Goal: Information Seeking & Learning: Learn about a topic

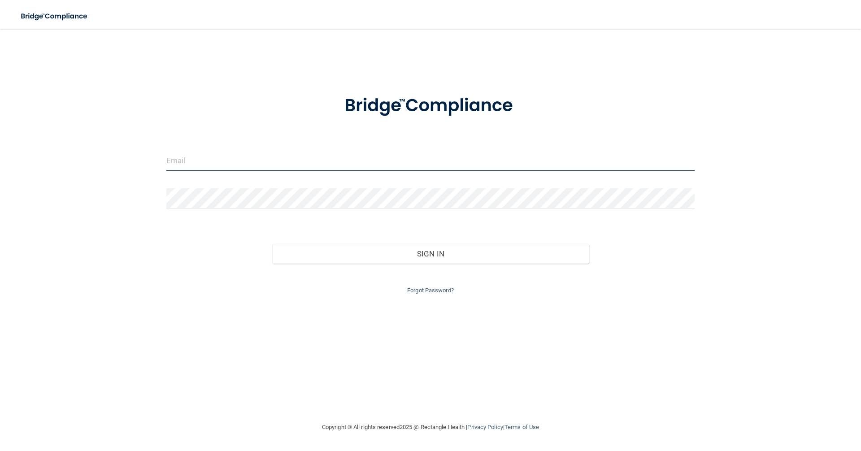
click at [178, 154] on input "email" at bounding box center [430, 161] width 528 height 20
type input "[EMAIL_ADDRESS][DOMAIN_NAME]"
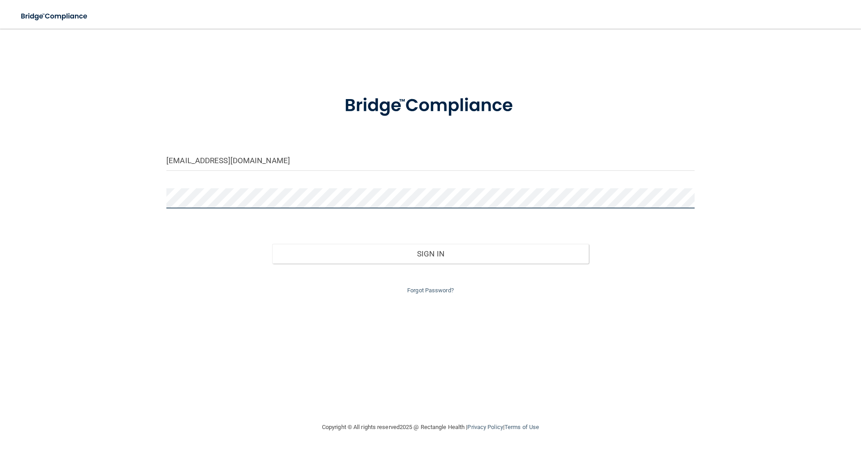
click at [272, 244] on button "Sign In" at bounding box center [430, 254] width 317 height 20
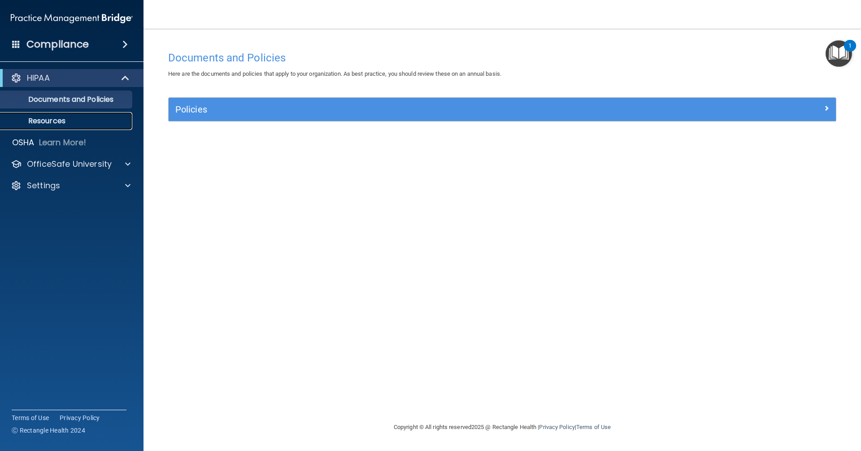
click at [44, 113] on link "Resources" at bounding box center [61, 121] width 141 height 18
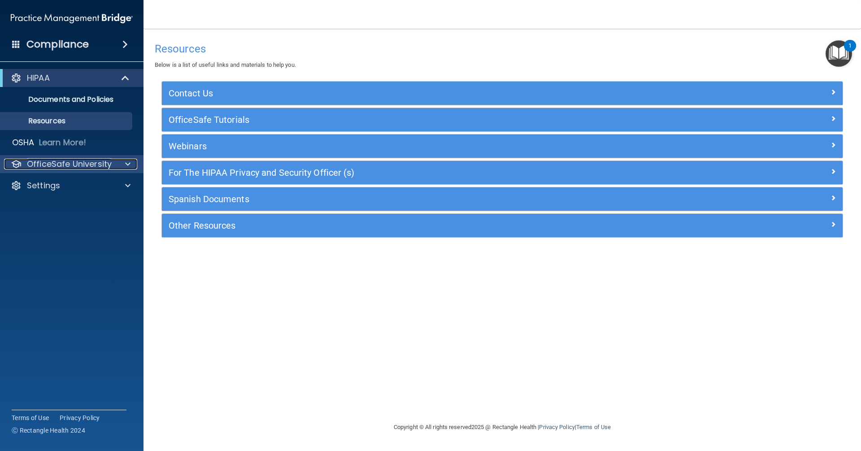
click at [41, 159] on p "OfficeSafe University" at bounding box center [69, 164] width 85 height 11
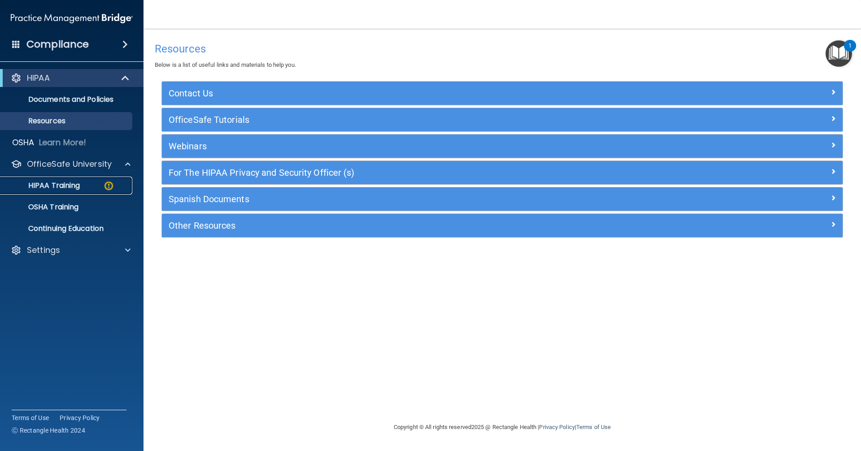
click at [62, 177] on link "HIPAA Training" at bounding box center [61, 186] width 141 height 18
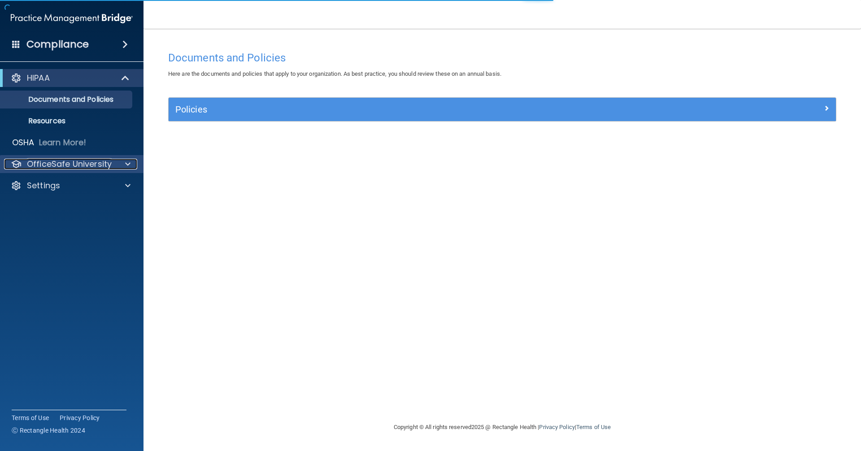
click at [40, 166] on p "OfficeSafe University" at bounding box center [69, 164] width 85 height 11
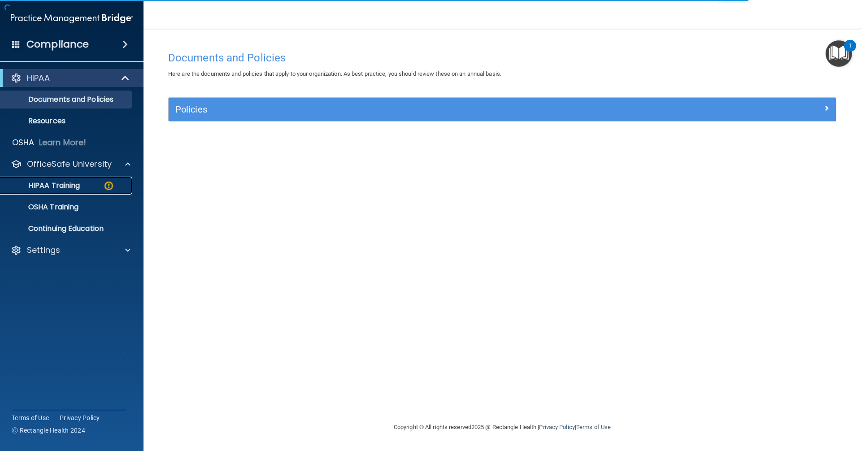
click at [52, 182] on p "HIPAA Training" at bounding box center [43, 185] width 74 height 9
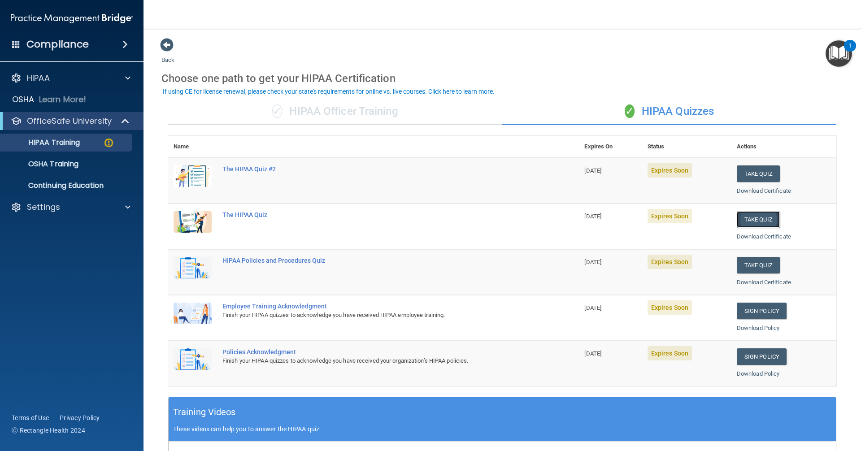
click at [756, 224] on button "Take Quiz" at bounding box center [758, 219] width 43 height 17
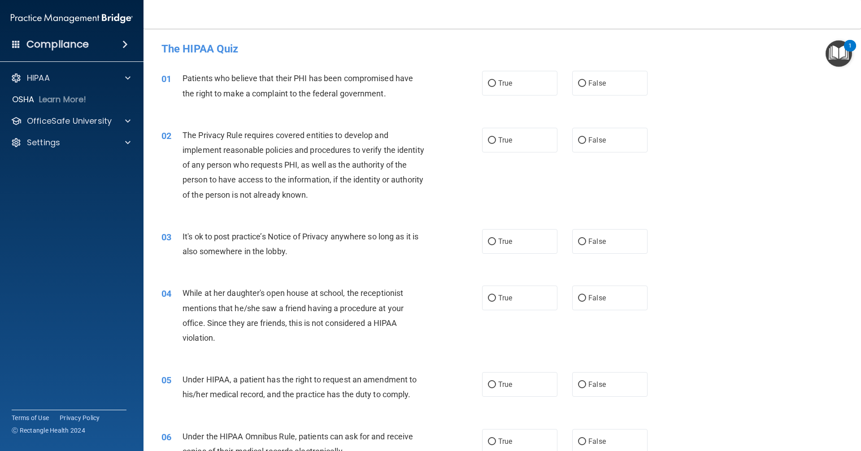
drag, startPoint x: 490, startPoint y: 86, endPoint x: 492, endPoint y: 96, distance: 11.0
click at [490, 86] on input "True" at bounding box center [492, 83] width 8 height 7
radio input "true"
click at [493, 134] on label "True" at bounding box center [519, 140] width 75 height 25
click at [493, 137] on input "True" at bounding box center [492, 140] width 8 height 7
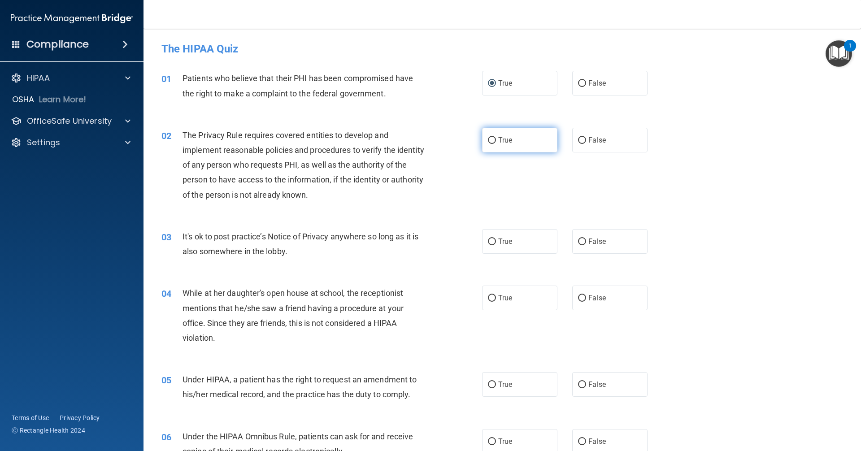
radio input "true"
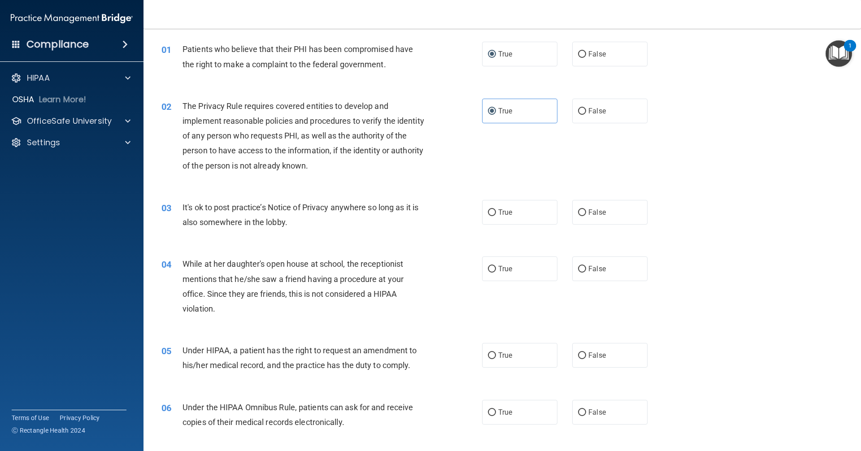
scroll to position [45, 0]
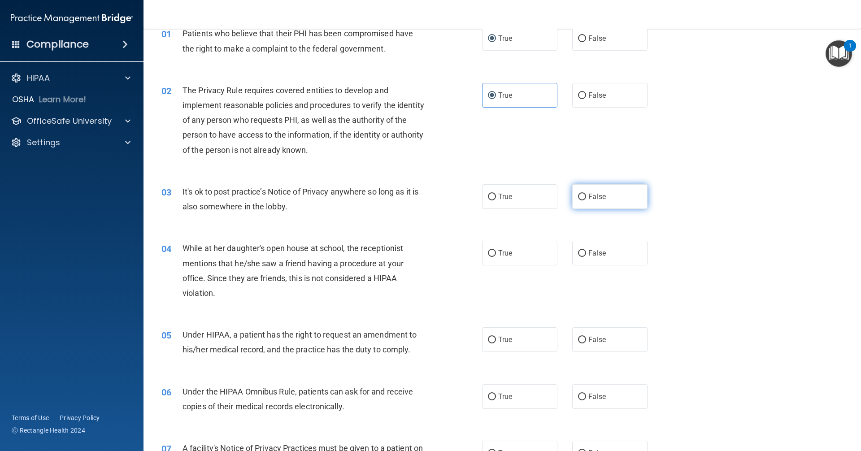
click at [587, 190] on label "False" at bounding box center [609, 196] width 75 height 25
click at [586, 194] on input "False" at bounding box center [582, 197] width 8 height 7
radio input "true"
click at [595, 236] on div "04 While at her daughter's open house at school, the receptionist mentions that…" at bounding box center [502, 273] width 695 height 87
click at [590, 246] on label "False" at bounding box center [609, 253] width 75 height 25
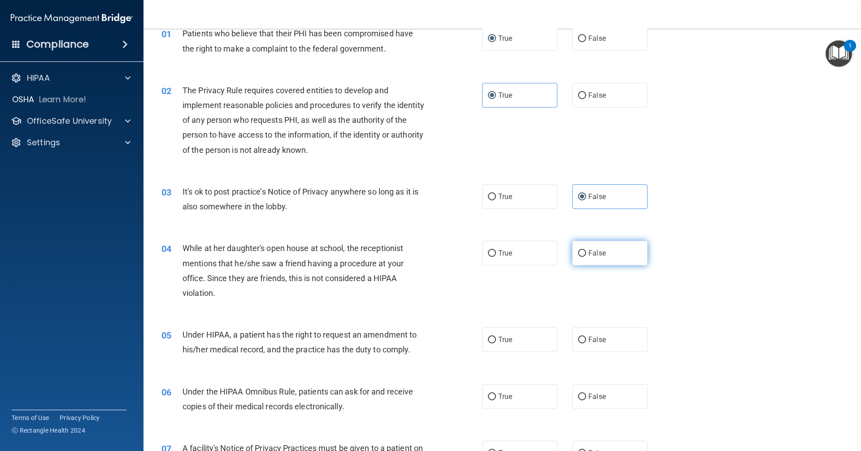
click at [586, 250] on input "False" at bounding box center [582, 253] width 8 height 7
radio input "true"
click at [600, 328] on label "False" at bounding box center [609, 339] width 75 height 25
click at [586, 337] on input "False" at bounding box center [582, 340] width 8 height 7
radio input "true"
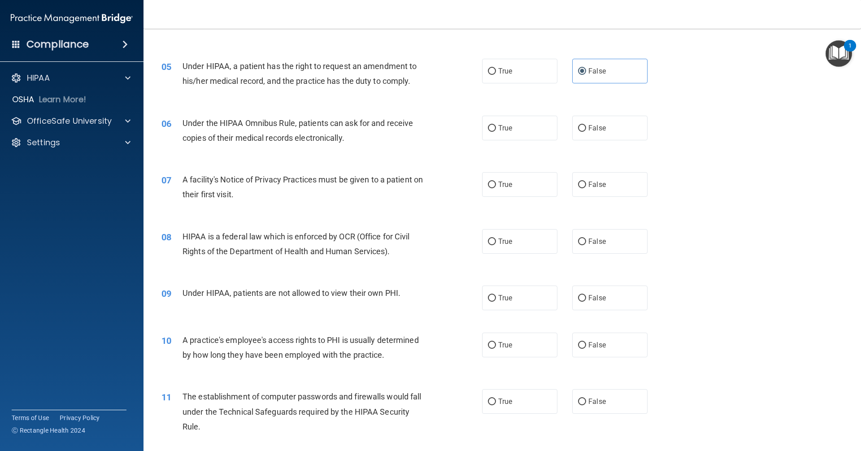
scroll to position [314, 0]
click at [503, 243] on span "True" at bounding box center [505, 241] width 14 height 9
click at [496, 243] on input "True" at bounding box center [492, 241] width 8 height 7
radio input "true"
drag, startPoint x: 508, startPoint y: 189, endPoint x: 500, endPoint y: 150, distance: 39.9
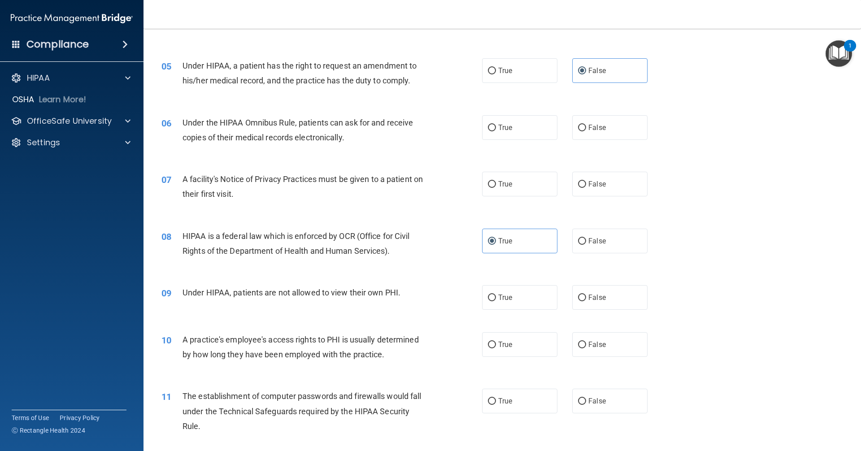
click at [507, 182] on label "True" at bounding box center [519, 184] width 75 height 25
click at [493, 132] on label "True" at bounding box center [519, 127] width 75 height 25
click at [493, 131] on input "True" at bounding box center [492, 128] width 8 height 7
radio input "true"
click at [504, 188] on label "True" at bounding box center [519, 184] width 75 height 25
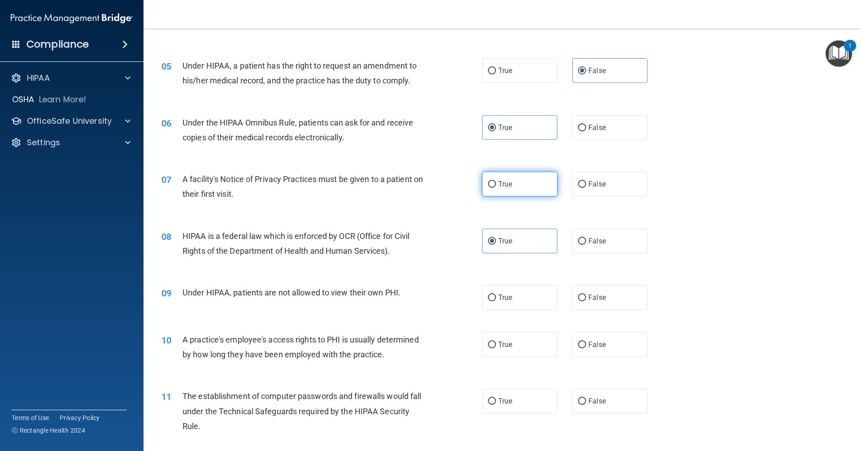
click at [496, 188] on input "True" at bounding box center [492, 184] width 8 height 7
radio input "true"
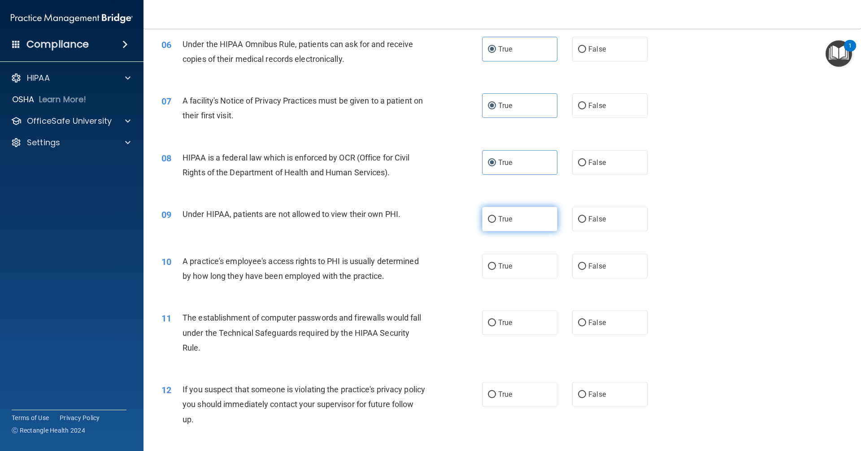
scroll to position [403, 0]
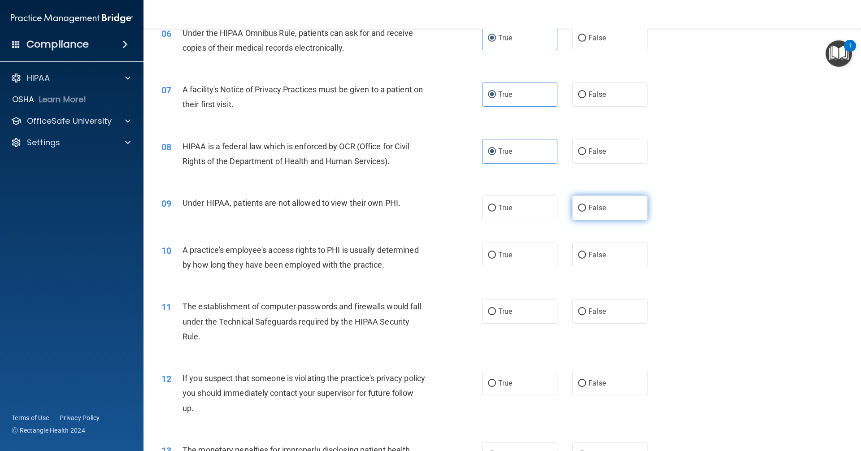
click at [583, 207] on label "False" at bounding box center [609, 207] width 75 height 25
click at [583, 207] on input "False" at bounding box center [582, 208] width 8 height 7
radio input "true"
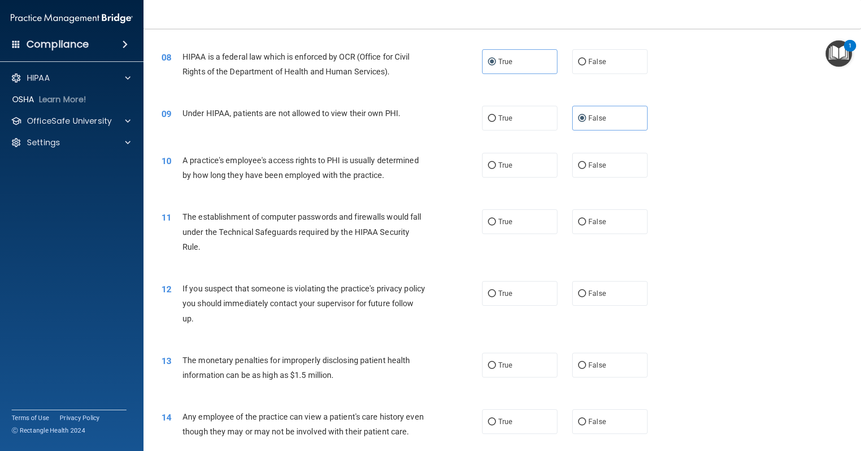
scroll to position [538, 0]
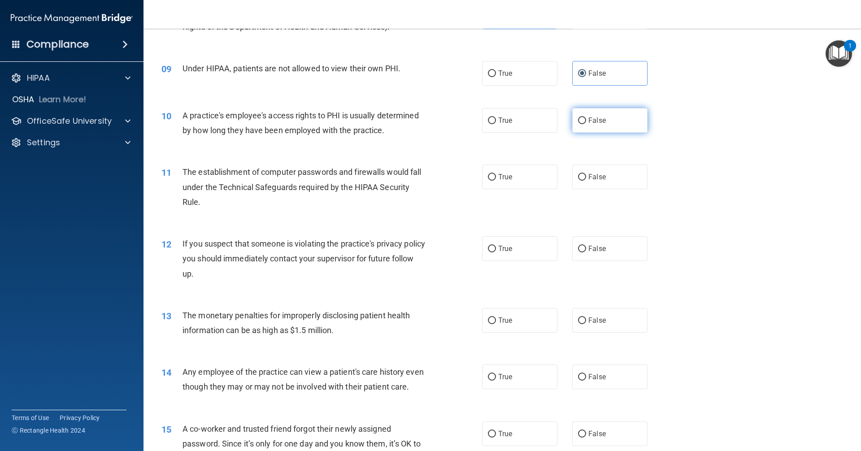
click at [612, 128] on label "False" at bounding box center [609, 120] width 75 height 25
click at [586, 124] on input "False" at bounding box center [582, 120] width 8 height 7
radio input "true"
click at [527, 183] on label "True" at bounding box center [519, 177] width 75 height 25
click at [496, 181] on input "True" at bounding box center [492, 177] width 8 height 7
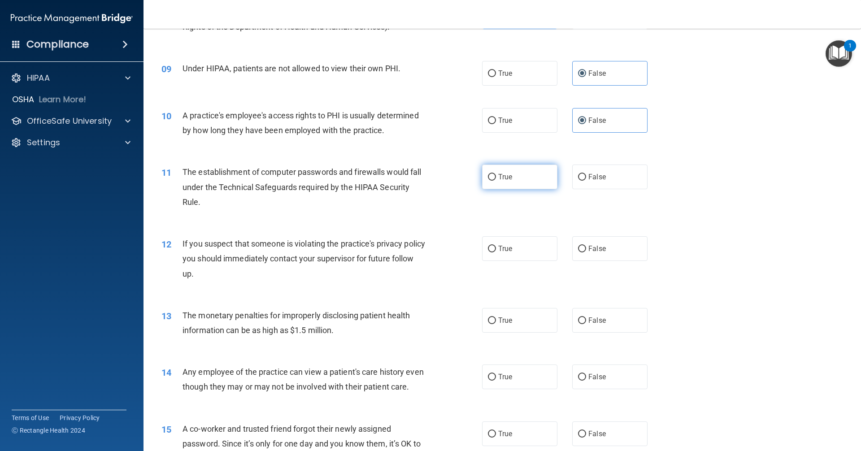
radio input "true"
click at [507, 254] on label "True" at bounding box center [519, 248] width 75 height 25
click at [496, 252] on input "True" at bounding box center [492, 249] width 8 height 7
radio input "true"
click at [515, 321] on label "True" at bounding box center [519, 320] width 75 height 25
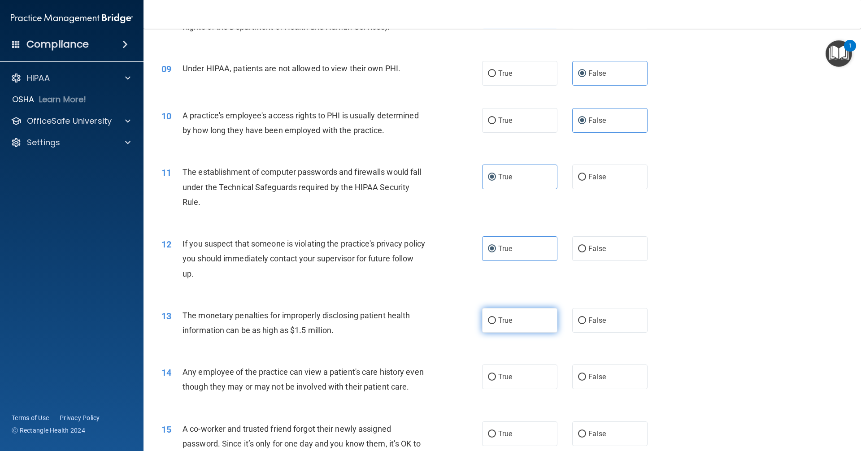
click at [496, 321] on input "True" at bounding box center [492, 320] width 8 height 7
radio input "true"
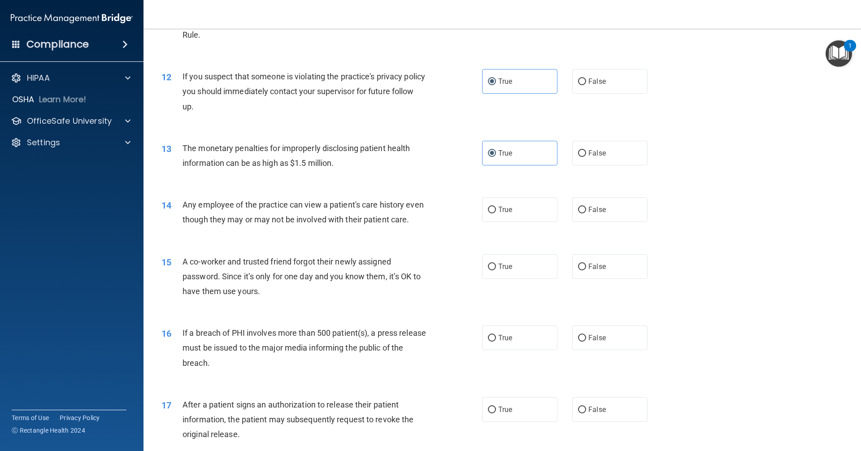
scroll to position [717, 0]
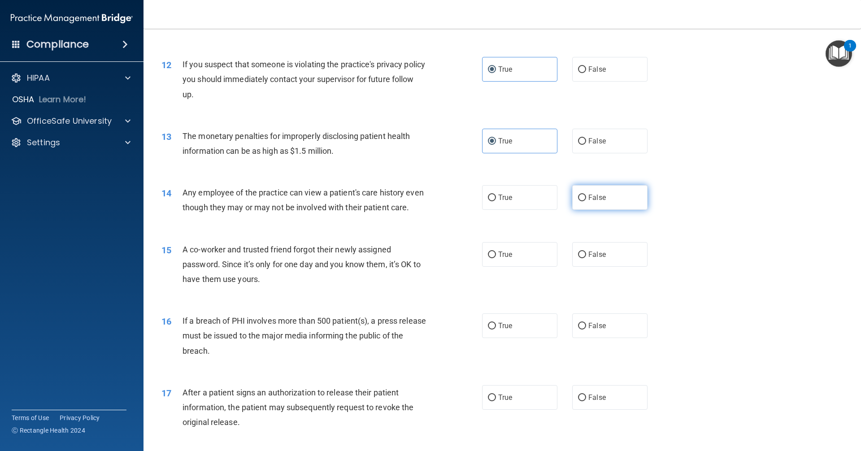
click at [604, 191] on label "False" at bounding box center [609, 197] width 75 height 25
click at [586, 195] on input "False" at bounding box center [582, 198] width 8 height 7
radio input "true"
click at [589, 262] on label "False" at bounding box center [609, 254] width 75 height 25
click at [586, 258] on input "False" at bounding box center [582, 254] width 8 height 7
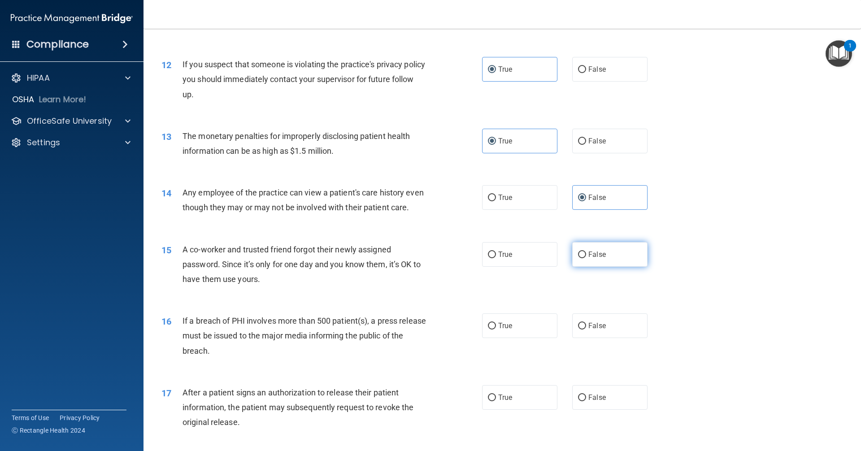
radio input "true"
click at [516, 338] on label "True" at bounding box center [519, 325] width 75 height 25
click at [496, 329] on input "True" at bounding box center [492, 326] width 8 height 7
radio input "true"
click at [491, 401] on input "True" at bounding box center [492, 397] width 8 height 7
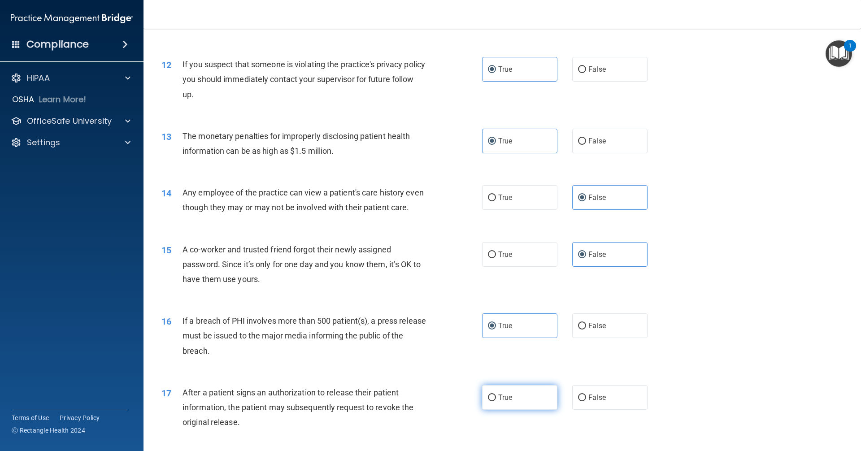
radio input "true"
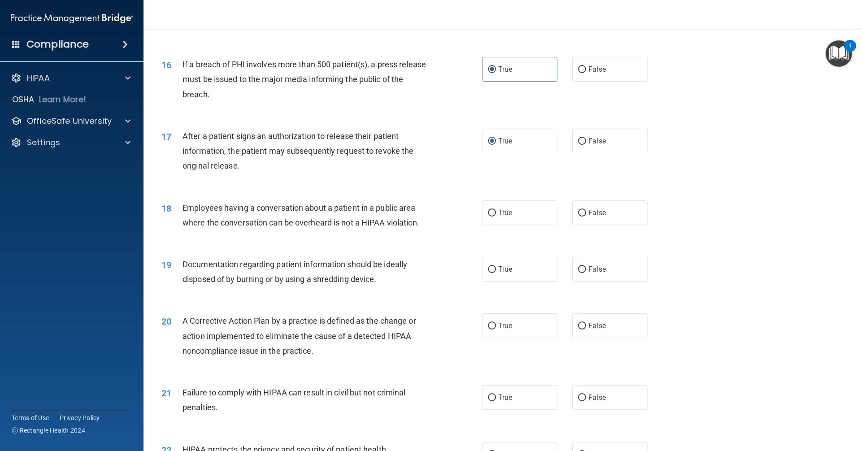
scroll to position [986, 0]
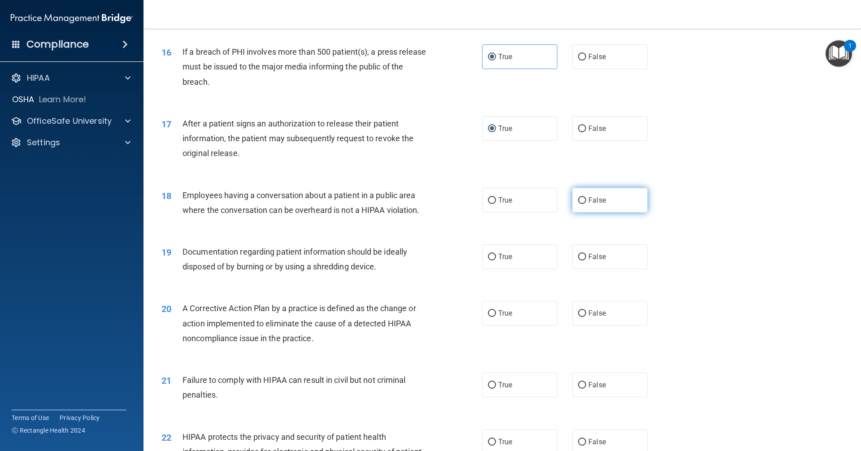
click at [574, 212] on label "False" at bounding box center [609, 200] width 75 height 25
click at [578, 204] on input "False" at bounding box center [582, 200] width 8 height 7
radio input "true"
drag, startPoint x: 503, startPoint y: 264, endPoint x: 498, endPoint y: 295, distance: 31.0
click at [503, 264] on label "True" at bounding box center [519, 256] width 75 height 25
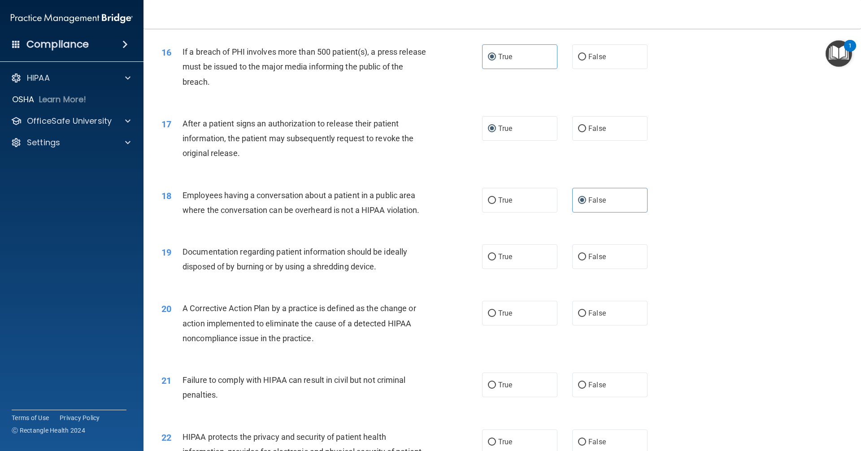
click at [496, 260] on input "True" at bounding box center [492, 257] width 8 height 7
radio input "true"
click at [504, 325] on label "True" at bounding box center [519, 313] width 75 height 25
click at [496, 317] on input "True" at bounding box center [492, 313] width 8 height 7
radio input "true"
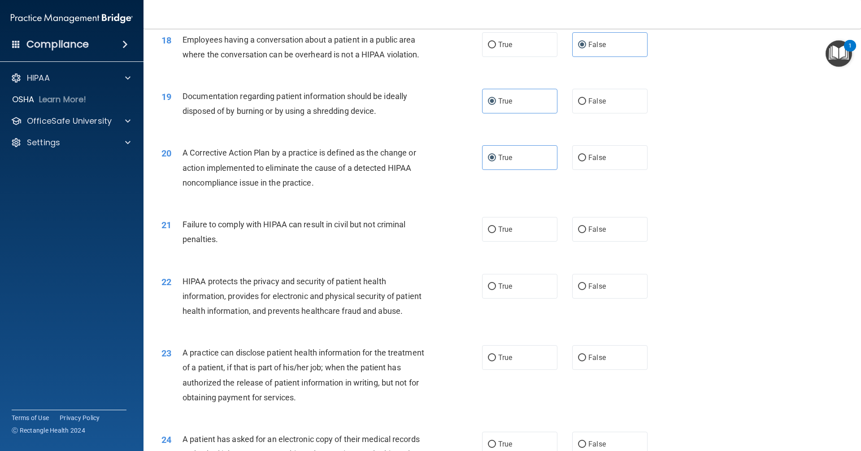
scroll to position [1166, 0]
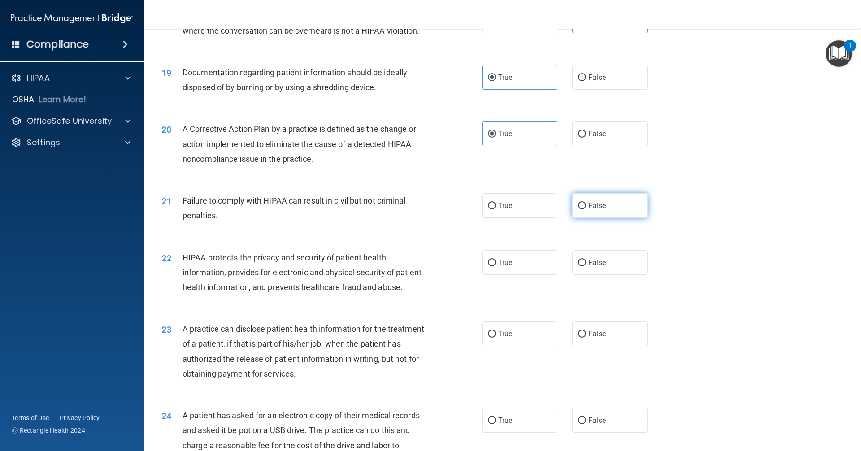
click at [585, 218] on label "False" at bounding box center [609, 205] width 75 height 25
click at [585, 209] on input "False" at bounding box center [582, 206] width 8 height 7
radio input "true"
click at [597, 275] on label "False" at bounding box center [609, 262] width 75 height 25
click at [586, 266] on input "False" at bounding box center [582, 263] width 8 height 7
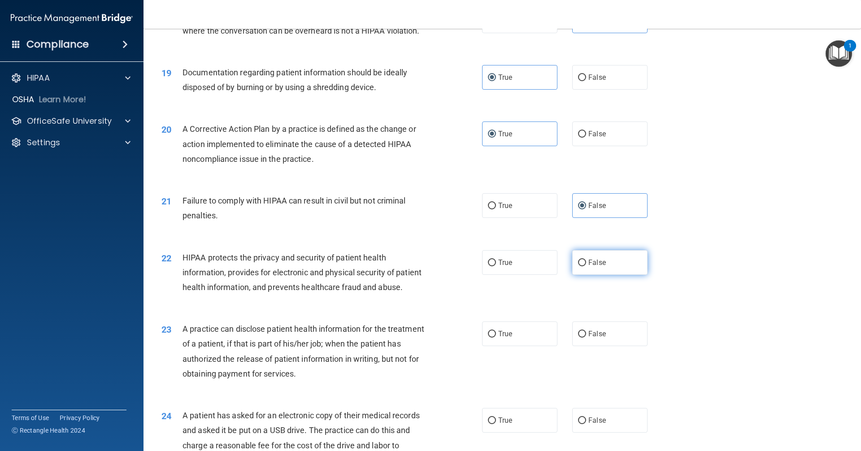
radio input "true"
click at [513, 275] on label "True" at bounding box center [519, 262] width 75 height 25
click at [496, 266] on input "True" at bounding box center [492, 263] width 8 height 7
radio input "true"
radio input "false"
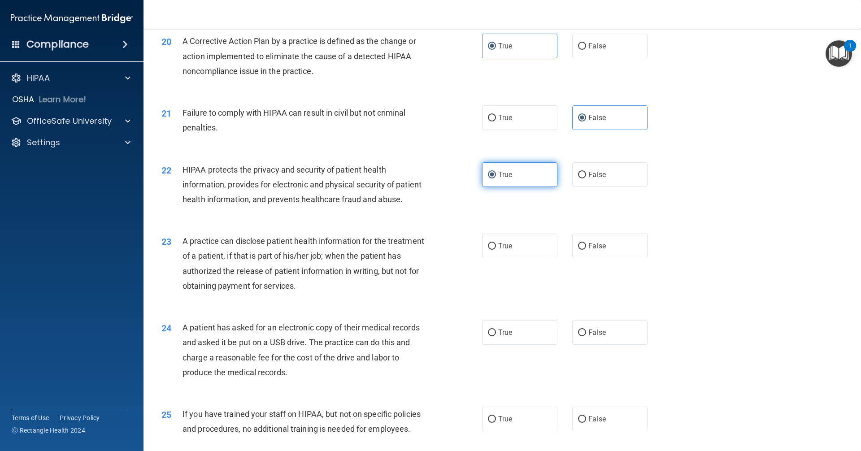
scroll to position [1255, 0]
click at [559, 256] on div "True False" at bounding box center [572, 244] width 181 height 25
click at [600, 248] on span "False" at bounding box center [596, 244] width 17 height 9
click at [586, 248] on input "False" at bounding box center [582, 244] width 8 height 7
radio input "true"
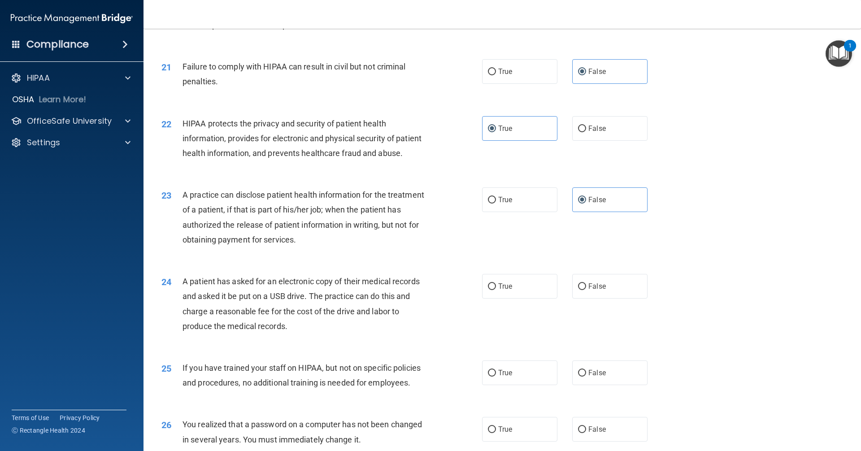
scroll to position [1300, 0]
click at [493, 298] on label "True" at bounding box center [519, 285] width 75 height 25
click at [493, 290] on input "True" at bounding box center [492, 286] width 8 height 7
radio input "true"
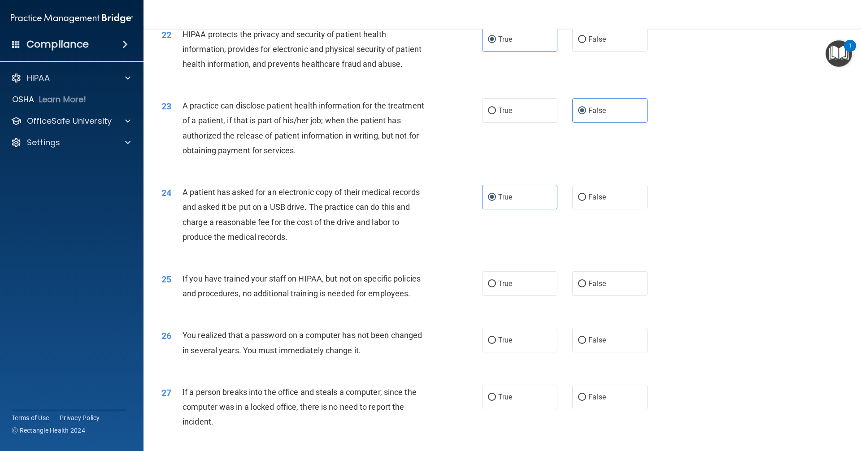
scroll to position [1390, 0]
click at [588, 295] on label "False" at bounding box center [609, 282] width 75 height 25
click at [586, 286] on input "False" at bounding box center [582, 283] width 8 height 7
radio input "true"
click at [507, 343] on span "True" at bounding box center [505, 339] width 14 height 9
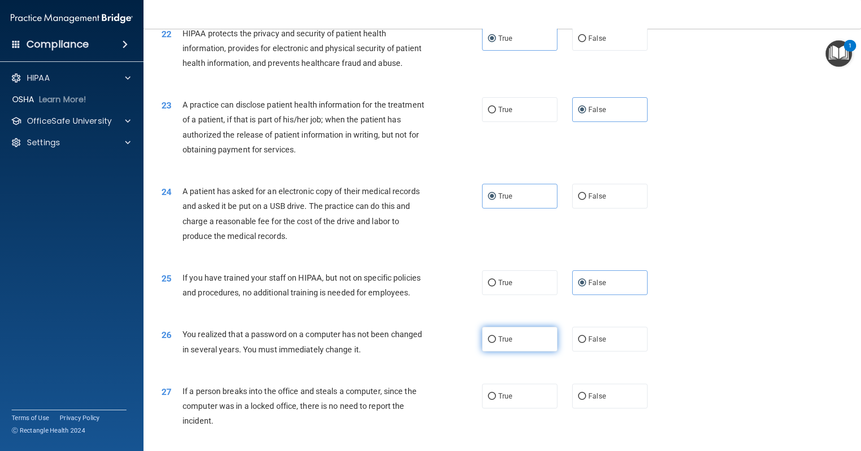
click at [496, 343] on input "True" at bounding box center [492, 339] width 8 height 7
radio input "true"
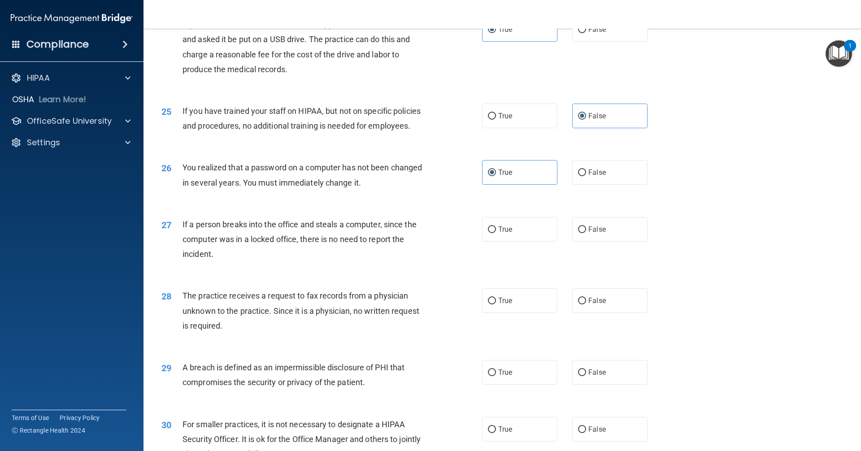
scroll to position [1569, 0]
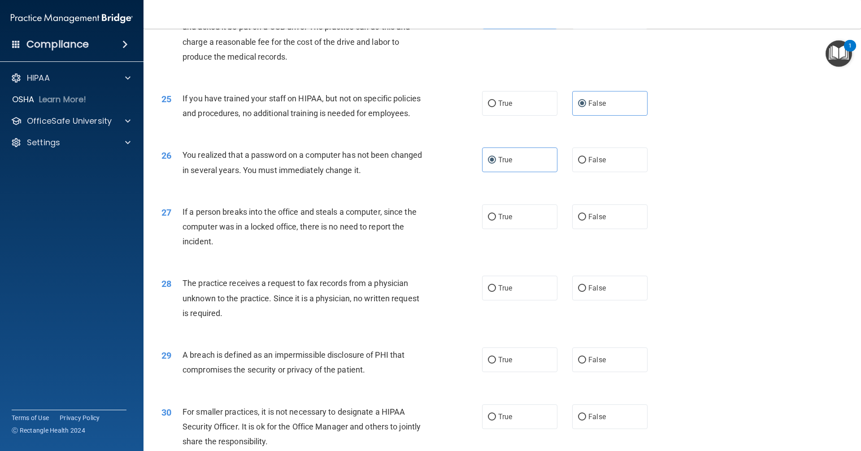
click at [607, 265] on div "27 If a person breaks into the office and steals a computer, since the computer…" at bounding box center [502, 229] width 695 height 72
drag, startPoint x: 598, startPoint y: 247, endPoint x: 600, endPoint y: 308, distance: 61.0
click at [598, 221] on span "False" at bounding box center [596, 216] width 17 height 9
click at [586, 221] on input "False" at bounding box center [582, 217] width 8 height 7
radio input "true"
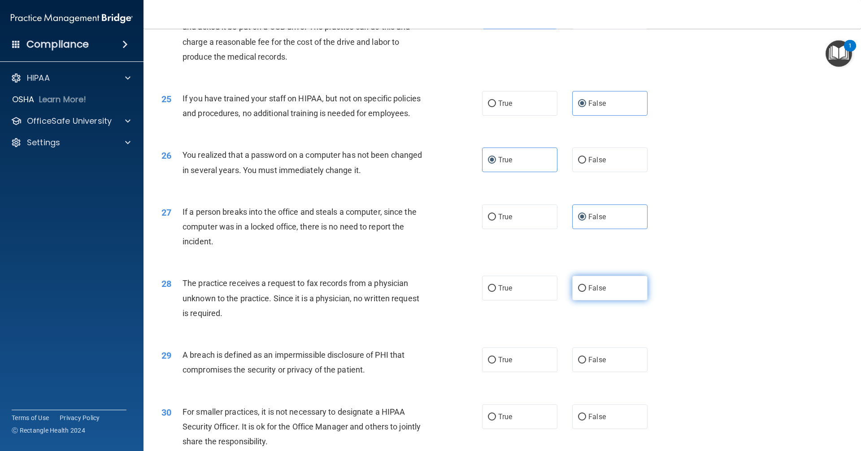
click at [599, 300] on label "False" at bounding box center [609, 288] width 75 height 25
click at [586, 292] on input "False" at bounding box center [582, 288] width 8 height 7
radio input "true"
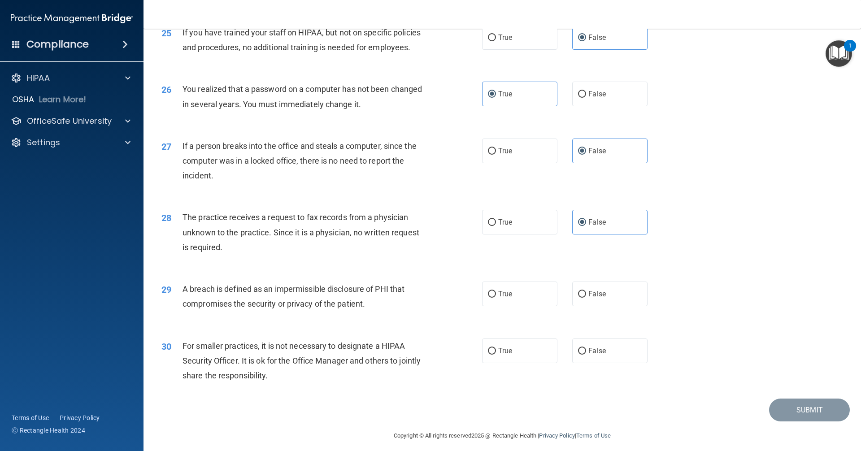
scroll to position [1659, 0]
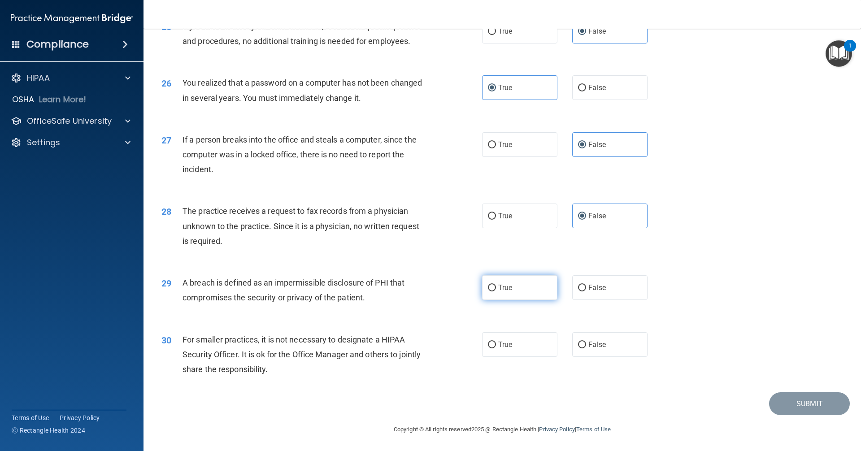
click at [521, 297] on label "True" at bounding box center [519, 287] width 75 height 25
click at [496, 291] on input "True" at bounding box center [492, 288] width 8 height 7
radio input "true"
click at [508, 349] on span "True" at bounding box center [505, 344] width 14 height 9
click at [496, 348] on input "True" at bounding box center [492, 345] width 8 height 7
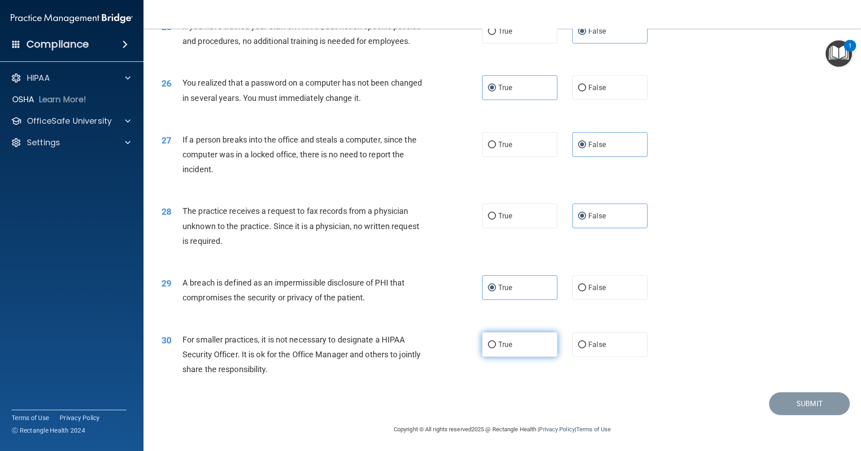
radio input "true"
click at [787, 403] on button "Submit" at bounding box center [809, 403] width 81 height 23
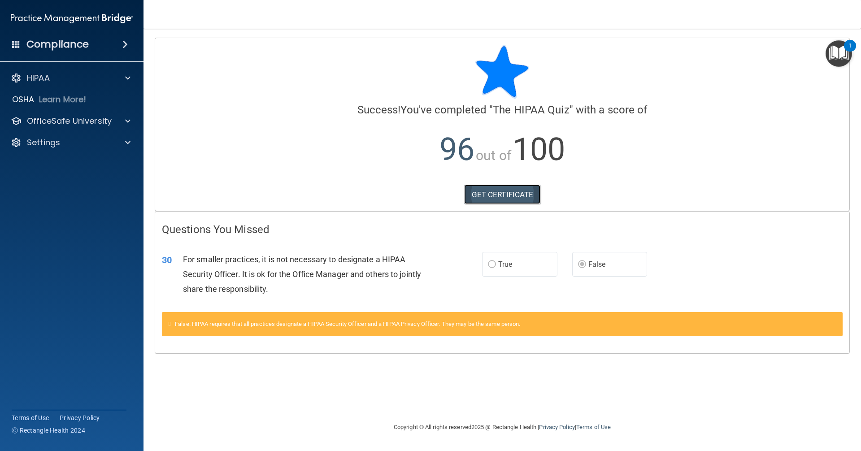
click at [507, 194] on link "GET CERTIFICATE" at bounding box center [502, 195] width 77 height 20
click at [100, 126] on p "OfficeSafe University" at bounding box center [69, 121] width 85 height 11
click at [58, 140] on p "HIPAA Training" at bounding box center [43, 142] width 74 height 9
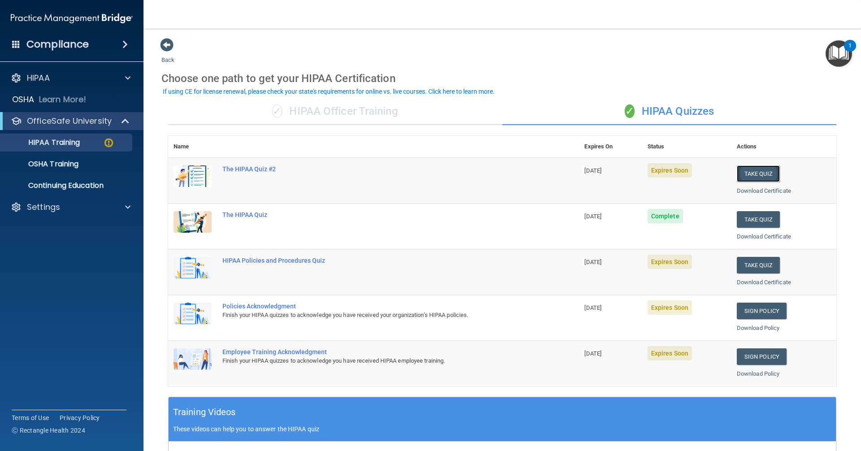
click at [737, 173] on button "Take Quiz" at bounding box center [758, 173] width 43 height 17
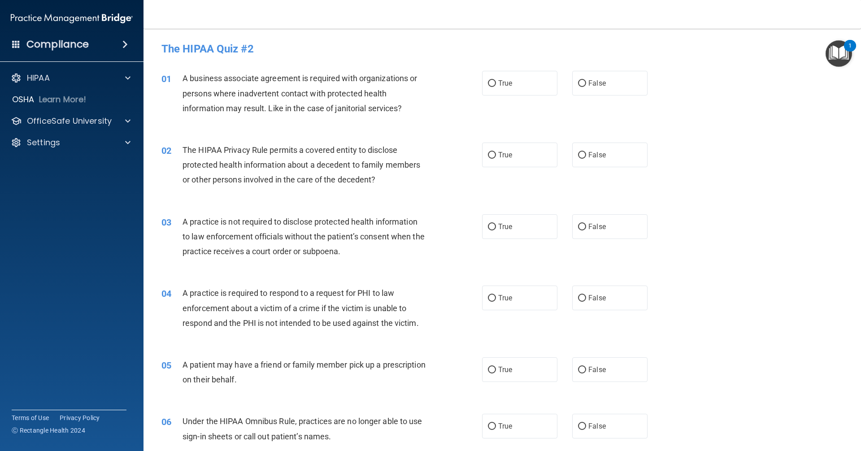
click at [617, 65] on div "01 A business associate agreement is required with organizations or persons whe…" at bounding box center [502, 96] width 695 height 72
click at [613, 76] on label "False" at bounding box center [609, 83] width 75 height 25
click at [586, 80] on input "False" at bounding box center [582, 83] width 8 height 7
radio input "true"
click at [529, 153] on label "True" at bounding box center [519, 155] width 75 height 25
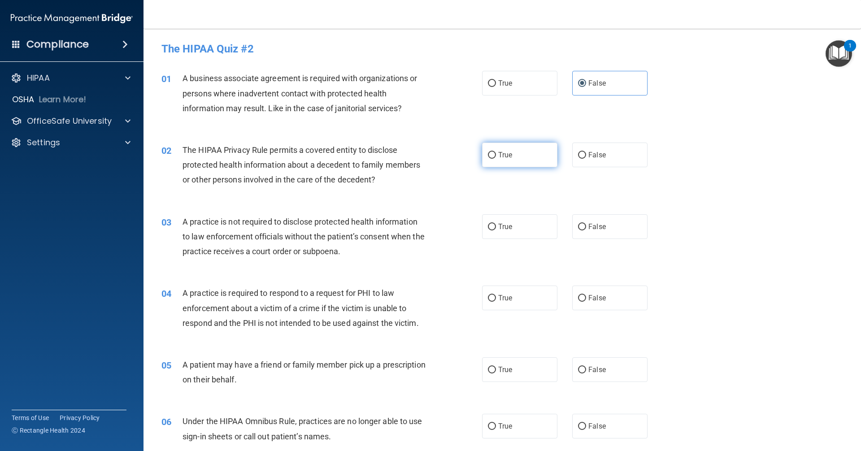
click at [496, 153] on input "True" at bounding box center [492, 155] width 8 height 7
radio input "true"
click at [604, 229] on label "False" at bounding box center [609, 226] width 75 height 25
click at [586, 229] on input "False" at bounding box center [582, 227] width 8 height 7
radio input "true"
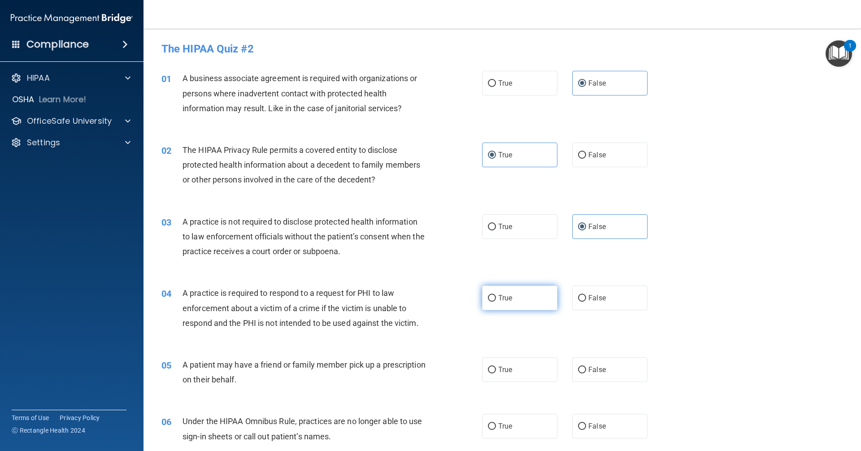
click at [496, 289] on label "True" at bounding box center [519, 298] width 75 height 25
click at [496, 295] on input "True" at bounding box center [492, 298] width 8 height 7
radio input "true"
click at [515, 372] on label "True" at bounding box center [519, 369] width 75 height 25
click at [496, 372] on input "True" at bounding box center [492, 370] width 8 height 7
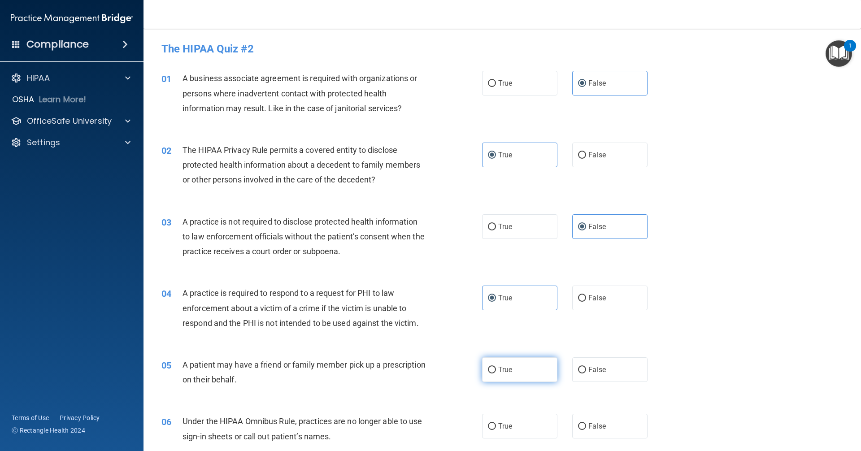
radio input "true"
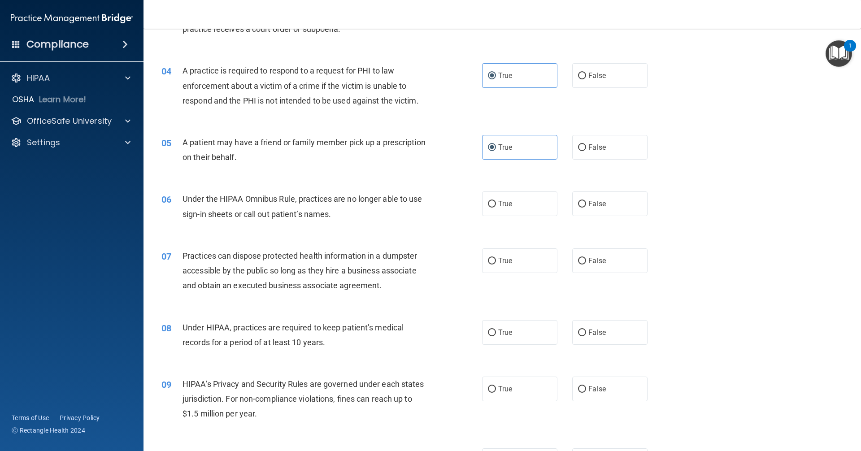
scroll to position [269, 0]
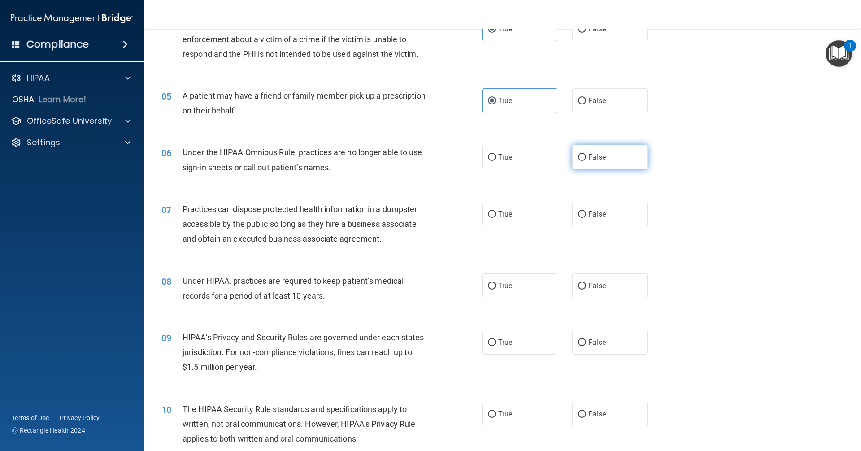
click at [590, 165] on label "False" at bounding box center [609, 157] width 75 height 25
click at [586, 161] on input "False" at bounding box center [582, 157] width 8 height 7
radio input "true"
click at [606, 218] on label "False" at bounding box center [609, 214] width 75 height 25
click at [586, 218] on input "False" at bounding box center [582, 214] width 8 height 7
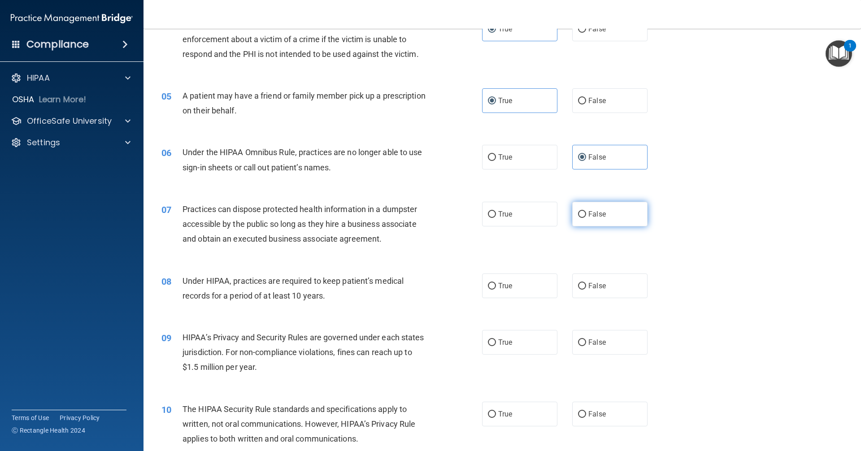
radio input "true"
click at [597, 282] on span "False" at bounding box center [596, 286] width 17 height 9
click at [586, 283] on input "False" at bounding box center [582, 286] width 8 height 7
radio input "true"
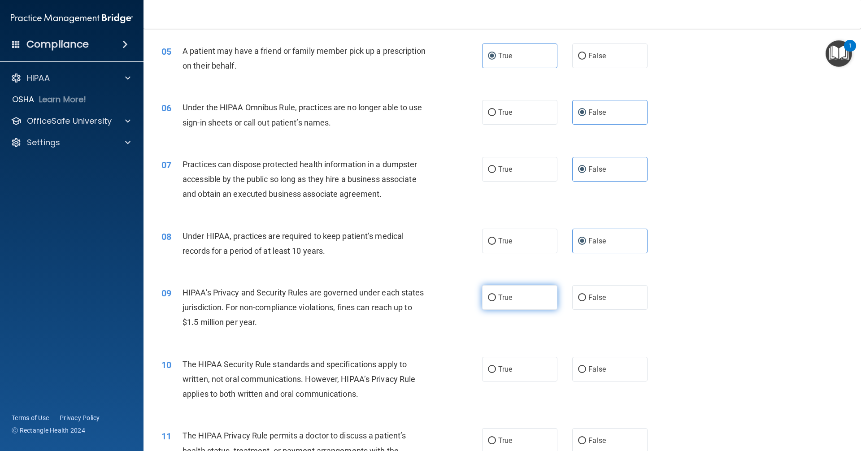
click at [505, 293] on span "True" at bounding box center [505, 297] width 14 height 9
click at [496, 295] on input "True" at bounding box center [492, 298] width 8 height 7
radio input "true"
click at [512, 370] on label "True" at bounding box center [519, 369] width 75 height 25
click at [496, 370] on input "True" at bounding box center [492, 369] width 8 height 7
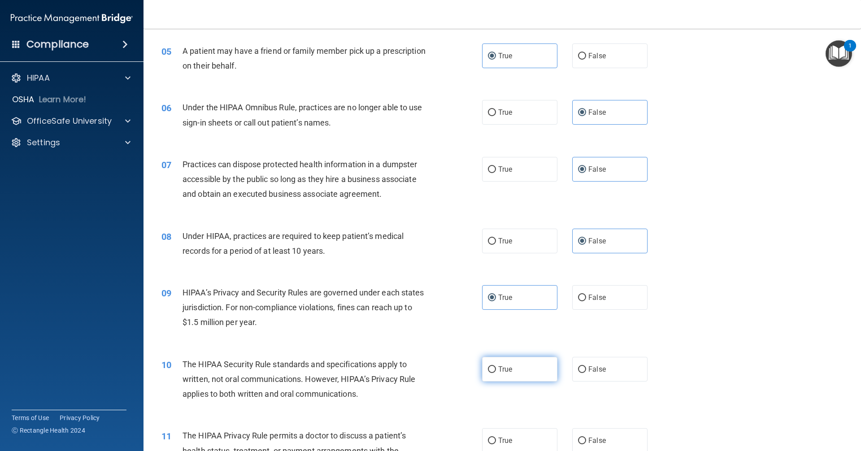
radio input "true"
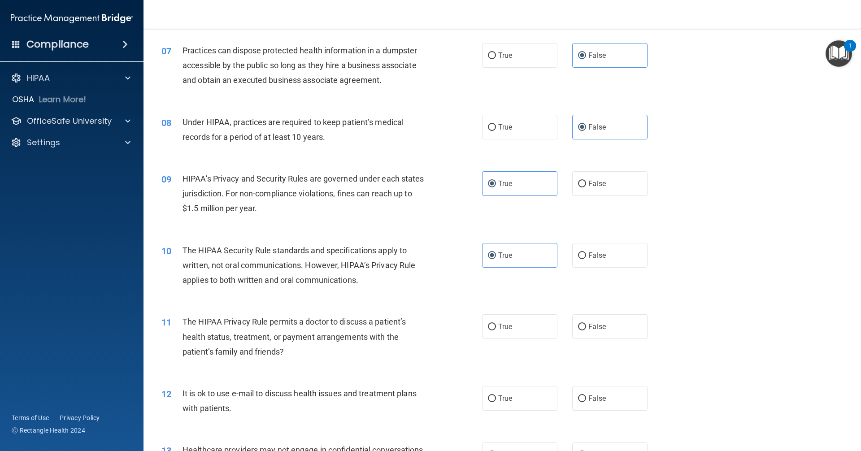
scroll to position [448, 0]
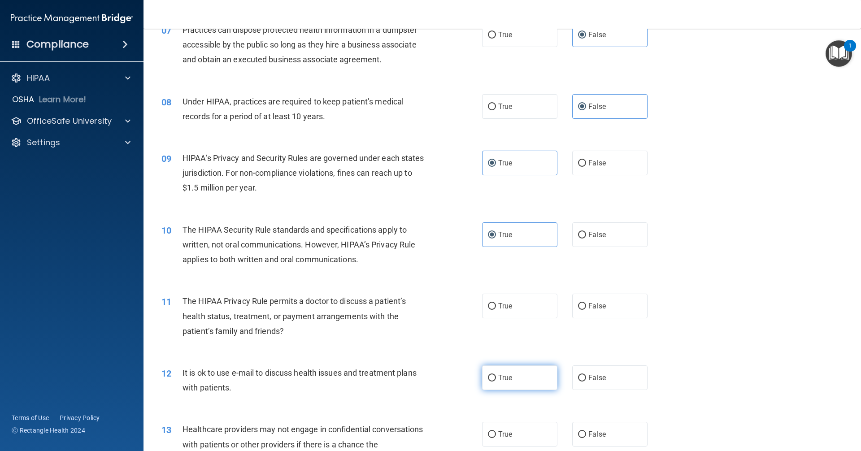
click at [494, 377] on label "True" at bounding box center [519, 377] width 75 height 25
click at [494, 377] on input "True" at bounding box center [492, 378] width 8 height 7
radio input "true"
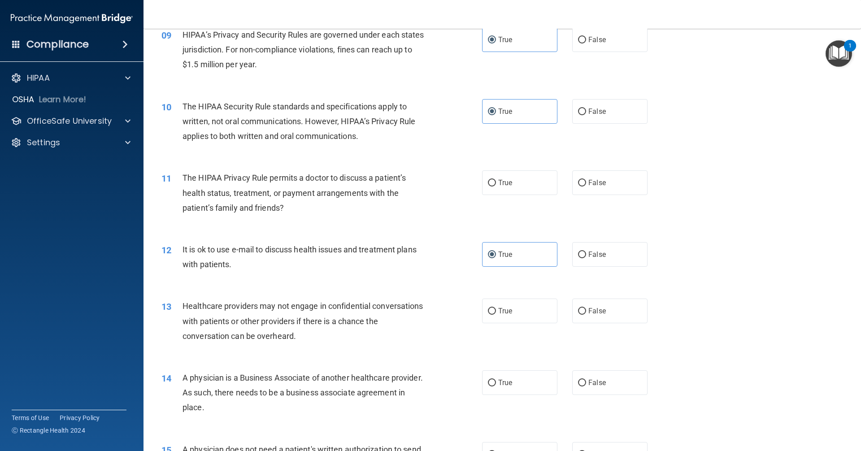
scroll to position [583, 0]
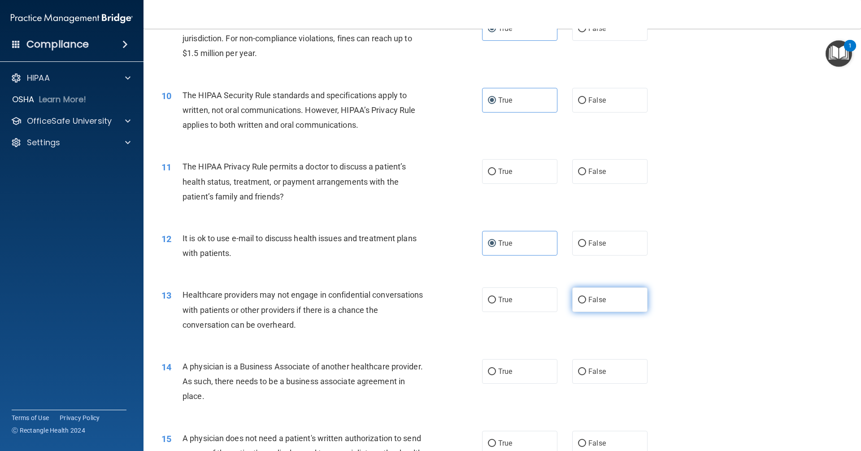
click at [583, 305] on label "False" at bounding box center [609, 299] width 75 height 25
click at [583, 303] on input "False" at bounding box center [582, 300] width 8 height 7
radio input "true"
click at [595, 370] on span "False" at bounding box center [596, 371] width 17 height 9
click at [586, 370] on input "False" at bounding box center [582, 371] width 8 height 7
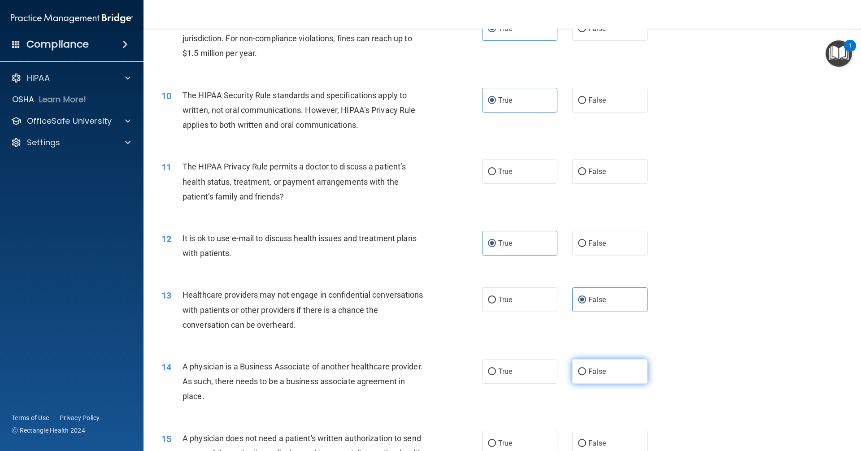
radio input "true"
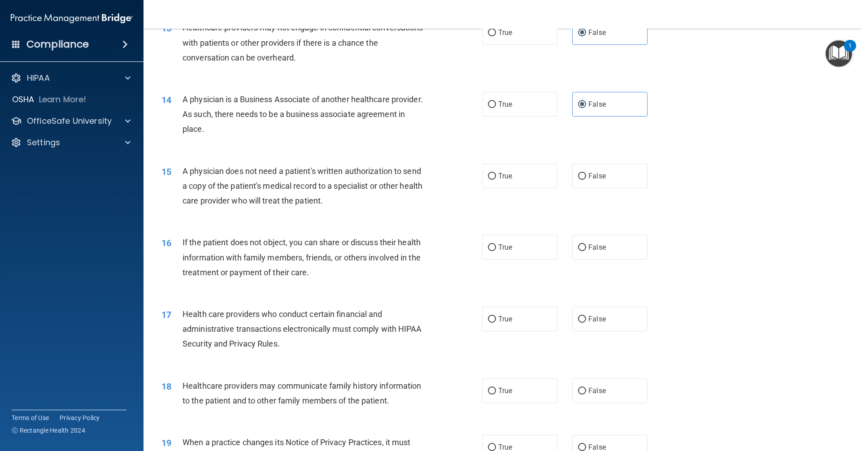
scroll to position [852, 0]
click at [514, 173] on label "True" at bounding box center [519, 174] width 75 height 25
click at [496, 173] on input "True" at bounding box center [492, 174] width 8 height 7
radio input "true"
click at [516, 254] on label "True" at bounding box center [519, 245] width 75 height 25
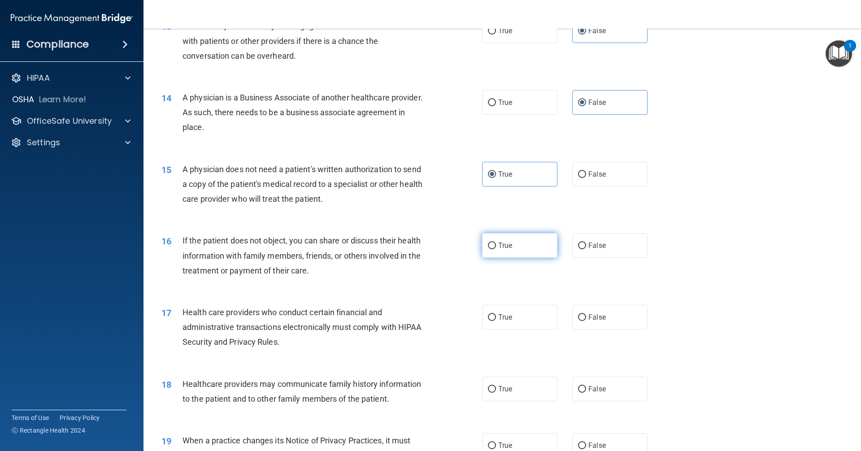
click at [496, 249] on input "True" at bounding box center [492, 246] width 8 height 7
radio input "true"
click at [516, 320] on label "True" at bounding box center [519, 317] width 75 height 25
click at [496, 320] on input "True" at bounding box center [492, 317] width 8 height 7
radio input "true"
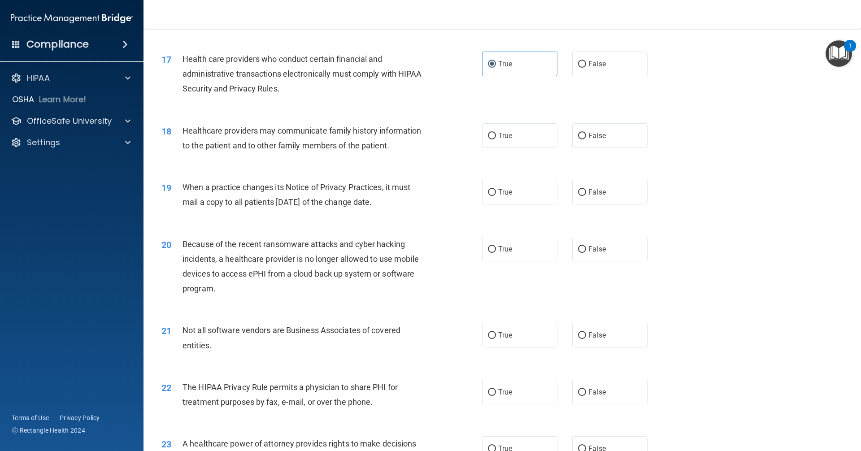
scroll to position [1121, 0]
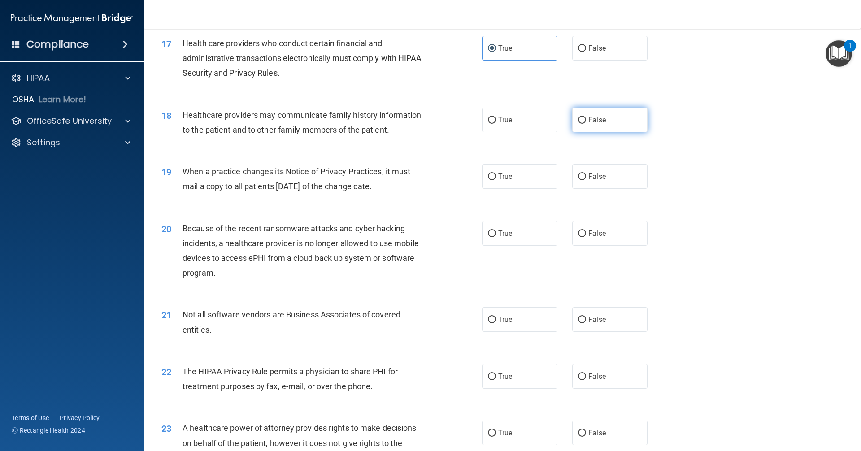
click at [594, 125] on label "False" at bounding box center [609, 120] width 75 height 25
click at [586, 124] on input "False" at bounding box center [582, 120] width 8 height 7
radio input "true"
click at [588, 181] on label "False" at bounding box center [609, 176] width 75 height 25
click at [586, 180] on input "False" at bounding box center [582, 176] width 8 height 7
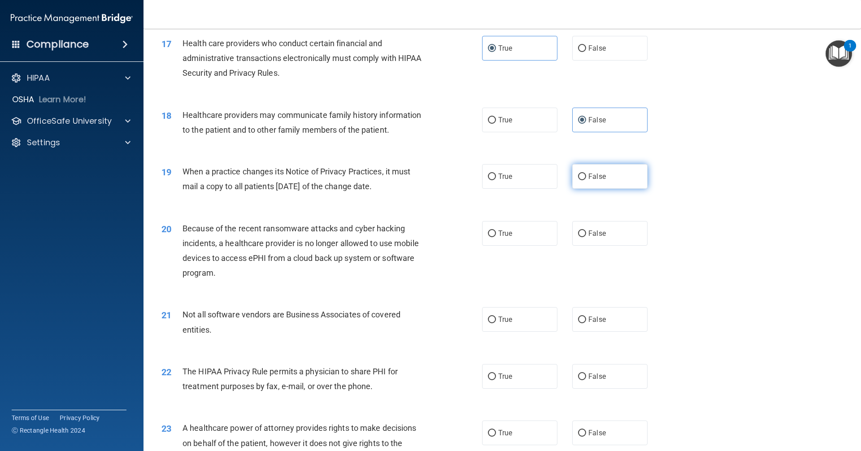
radio input "true"
click at [596, 229] on span "False" at bounding box center [596, 233] width 17 height 9
click at [586, 230] on input "False" at bounding box center [582, 233] width 8 height 7
radio input "true"
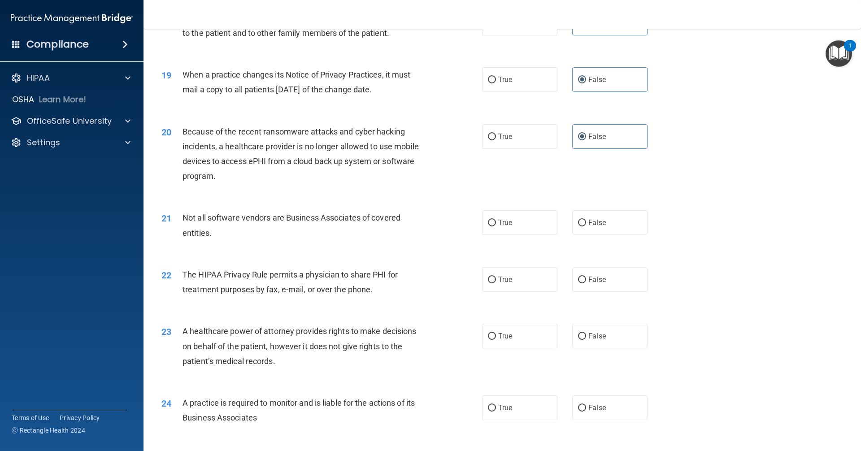
scroll to position [1255, 0]
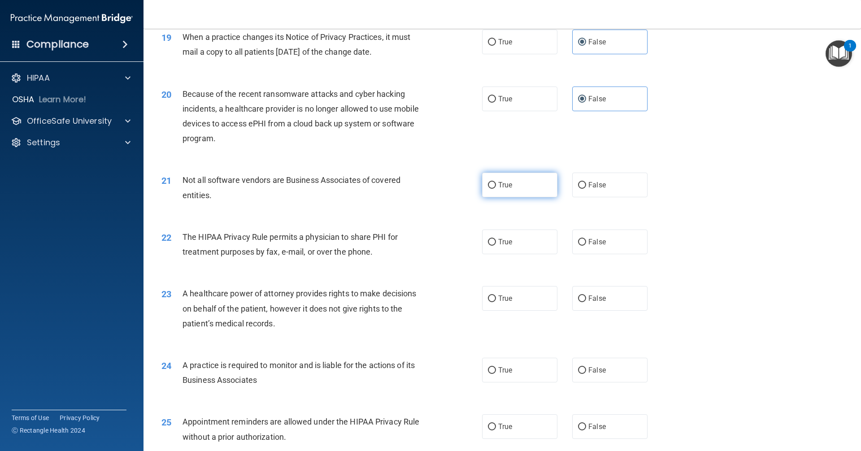
click at [488, 182] on input "True" at bounding box center [492, 185] width 8 height 7
radio input "true"
click at [505, 246] on span "True" at bounding box center [505, 242] width 14 height 9
click at [496, 246] on input "True" at bounding box center [492, 242] width 8 height 7
radio input "true"
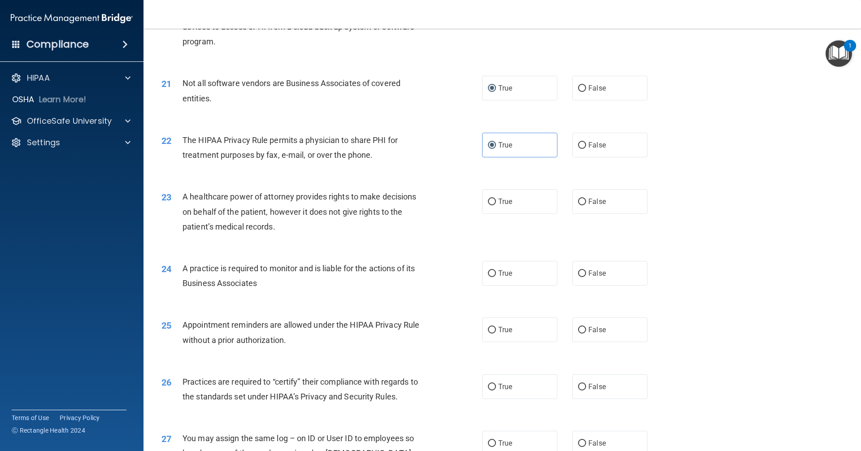
scroll to position [1390, 0]
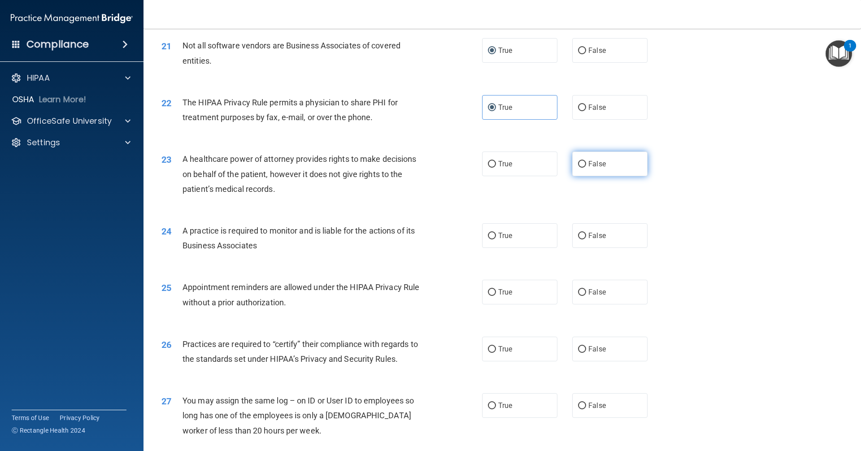
click at [596, 163] on span "False" at bounding box center [596, 164] width 17 height 9
click at [586, 163] on input "False" at bounding box center [582, 164] width 8 height 7
radio input "true"
click at [609, 245] on label "False" at bounding box center [609, 235] width 75 height 25
click at [586, 239] on input "False" at bounding box center [582, 236] width 8 height 7
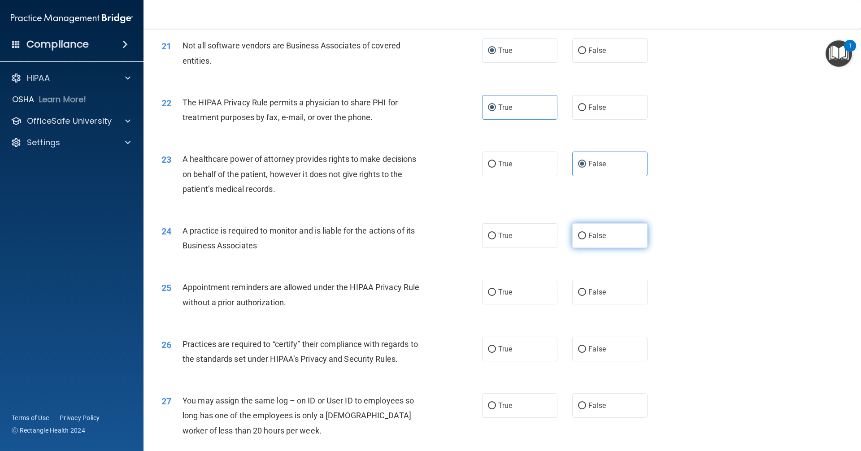
radio input "true"
click at [501, 294] on span "True" at bounding box center [505, 292] width 14 height 9
click at [496, 294] on input "True" at bounding box center [492, 292] width 8 height 7
radio input "true"
click at [617, 346] on label "False" at bounding box center [609, 349] width 75 height 25
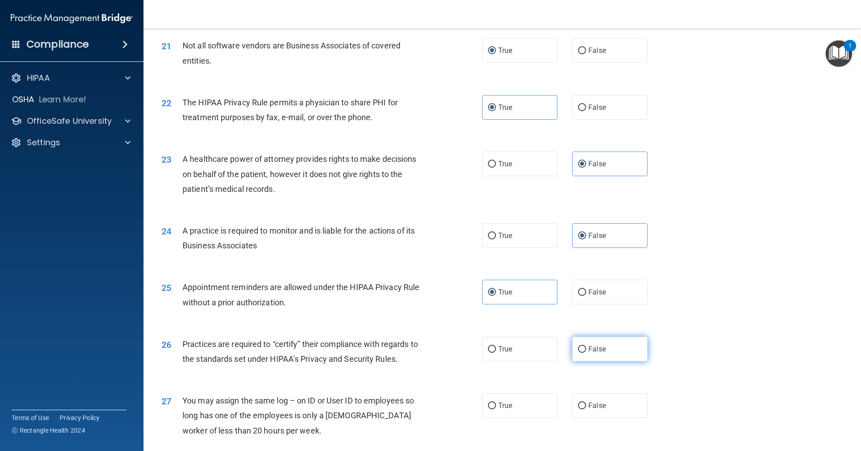
click at [586, 346] on input "False" at bounding box center [582, 349] width 8 height 7
radio input "true"
click at [607, 393] on div "27 You may assign the same log – on ID or User ID to employees so long has one …" at bounding box center [502, 418] width 695 height 72
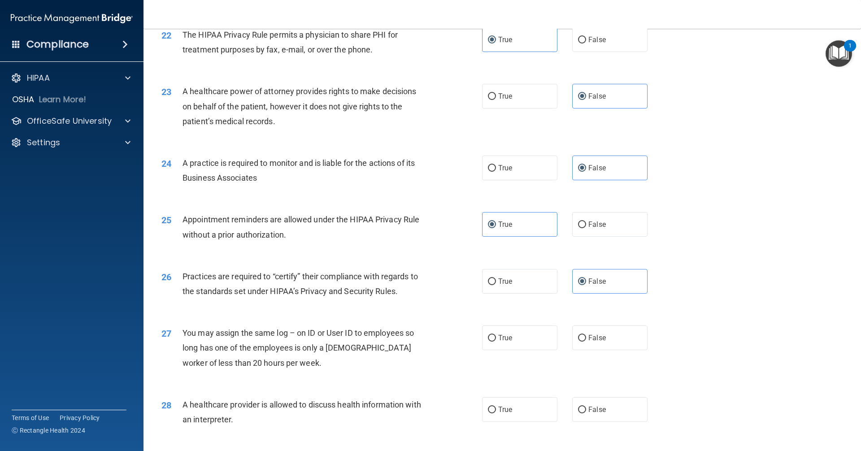
scroll to position [1479, 0]
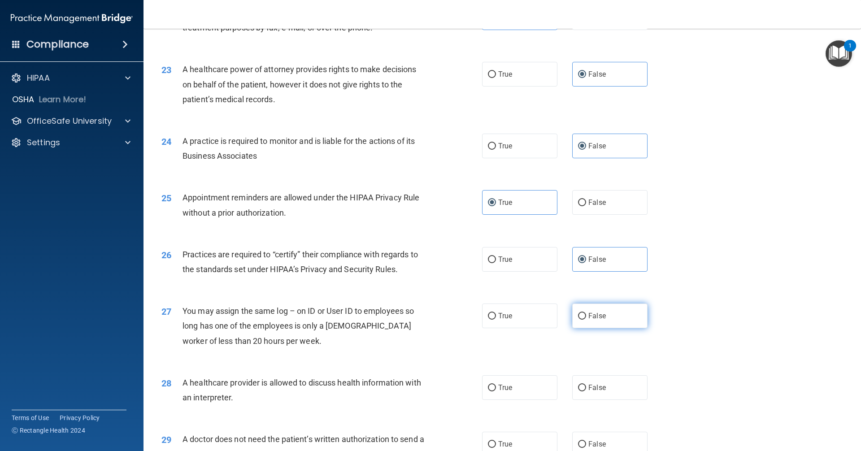
click at [607, 307] on label "False" at bounding box center [609, 315] width 75 height 25
click at [586, 313] on input "False" at bounding box center [582, 316] width 8 height 7
radio input "true"
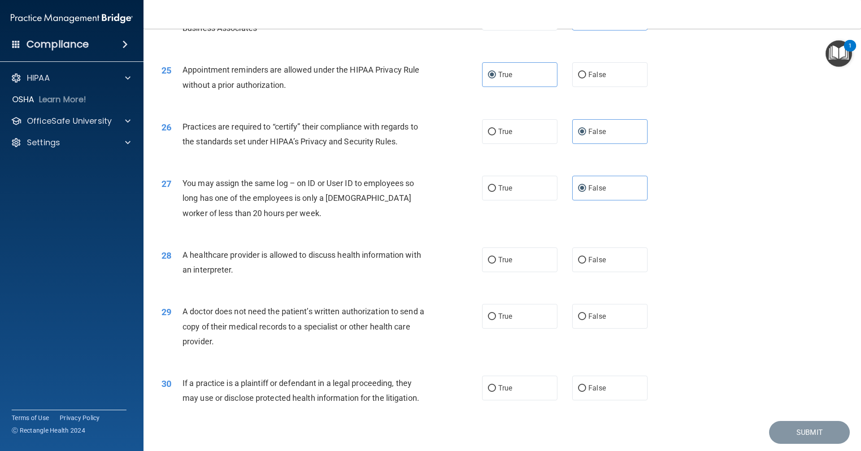
scroll to position [1614, 0]
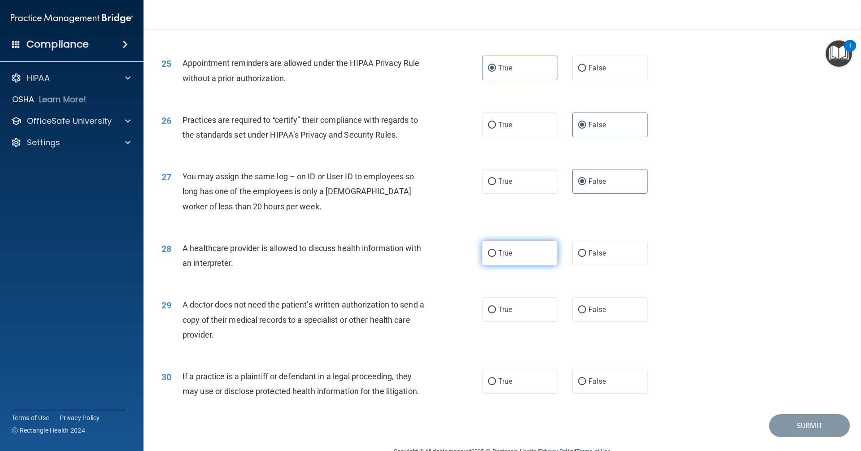
click at [501, 247] on label "True" at bounding box center [519, 253] width 75 height 25
click at [496, 250] on input "True" at bounding box center [492, 253] width 8 height 7
radio input "true"
drag, startPoint x: 496, startPoint y: 323, endPoint x: 508, endPoint y: 363, distance: 42.0
click at [496, 322] on div "29 A doctor does not need the patient’s written authorization to send a copy of…" at bounding box center [502, 322] width 695 height 72
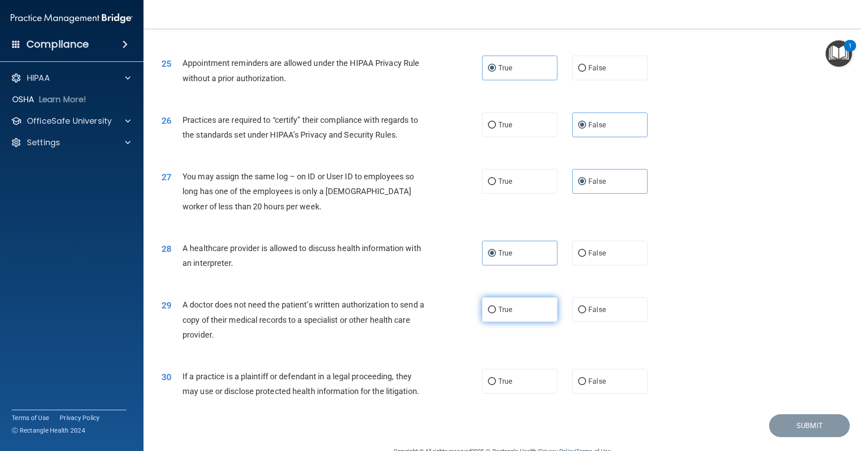
drag, startPoint x: 504, startPoint y: 311, endPoint x: 506, endPoint y: 320, distance: 9.1
click at [505, 310] on span "True" at bounding box center [505, 309] width 14 height 9
click at [496, 310] on input "True" at bounding box center [492, 310] width 8 height 7
radio input "true"
click at [501, 369] on label "True" at bounding box center [519, 381] width 75 height 25
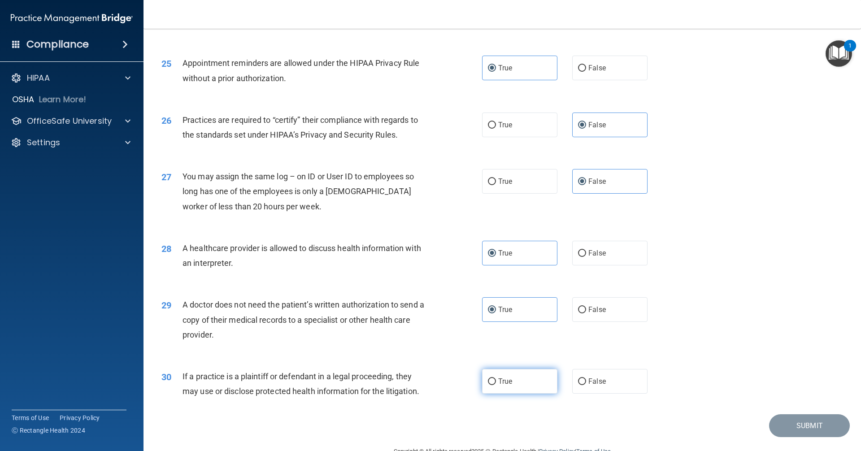
click at [496, 378] on input "True" at bounding box center [492, 381] width 8 height 7
radio input "true"
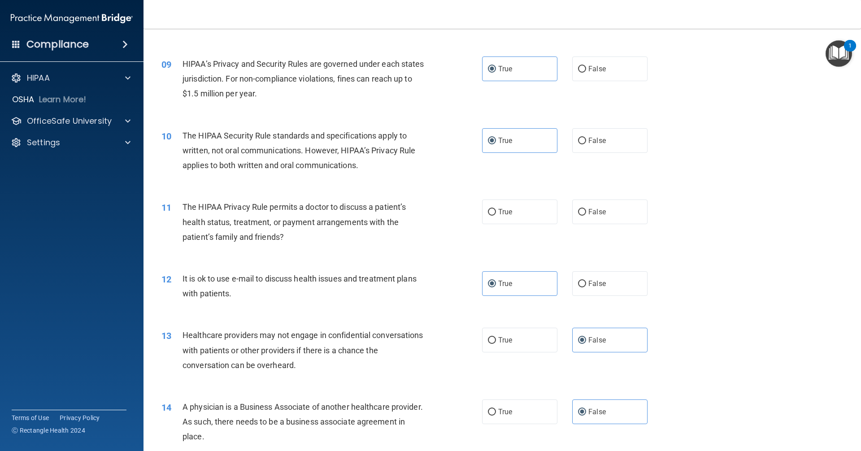
scroll to position [515, 0]
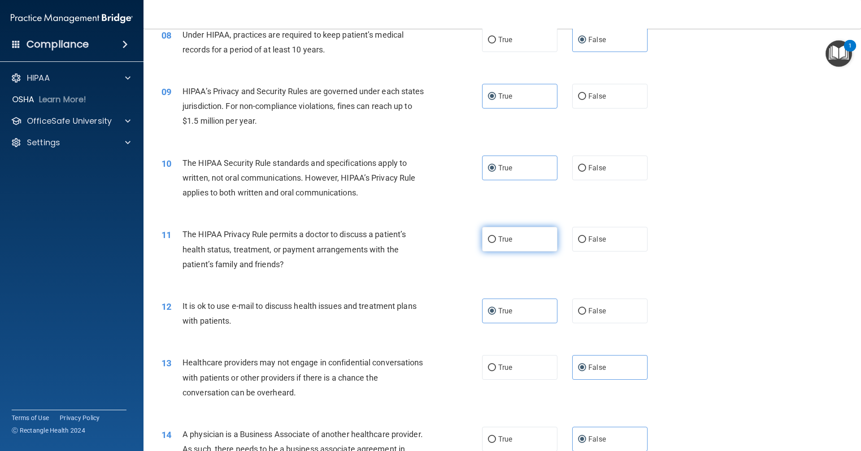
click at [491, 235] on label "True" at bounding box center [519, 239] width 75 height 25
click at [491, 236] on input "True" at bounding box center [492, 239] width 8 height 7
radio input "true"
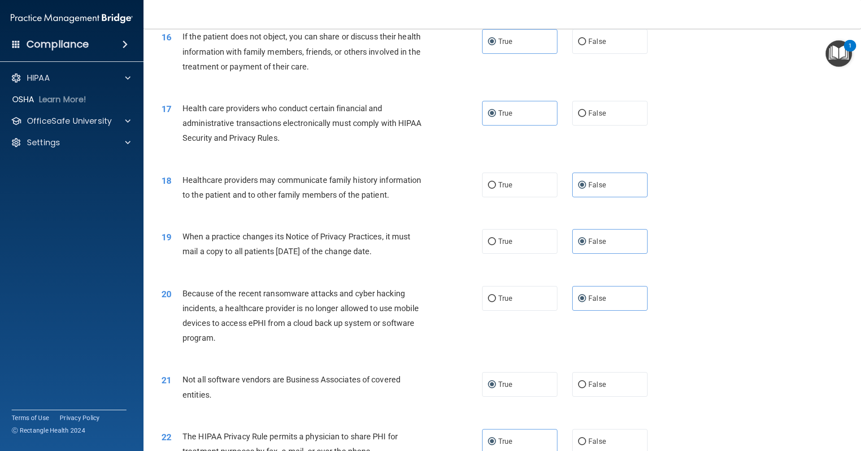
scroll to position [1636, 0]
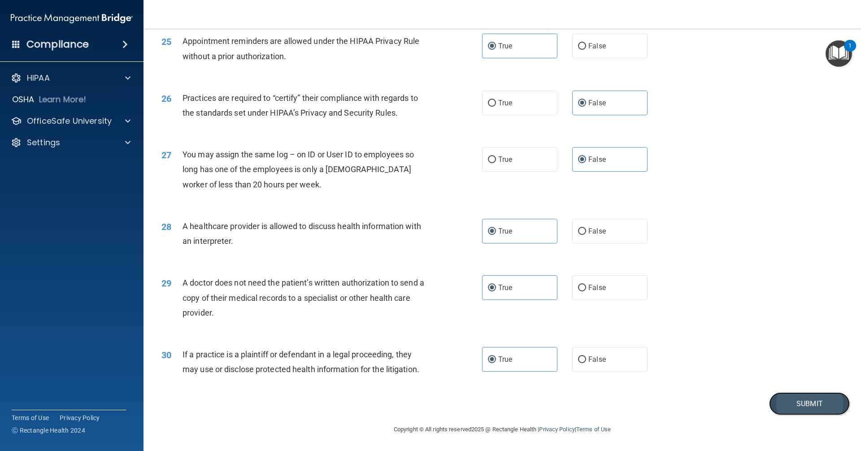
click at [785, 398] on button "Submit" at bounding box center [809, 403] width 81 height 23
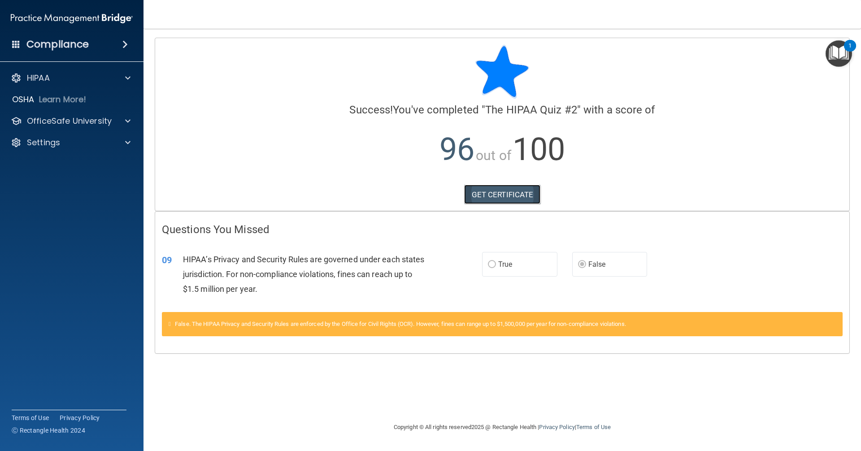
click at [520, 194] on link "GET CERTIFICATE" at bounding box center [502, 195] width 77 height 20
click at [89, 125] on p "OfficeSafe University" at bounding box center [69, 121] width 85 height 11
click at [64, 164] on p "OSHA Training" at bounding box center [42, 164] width 73 height 9
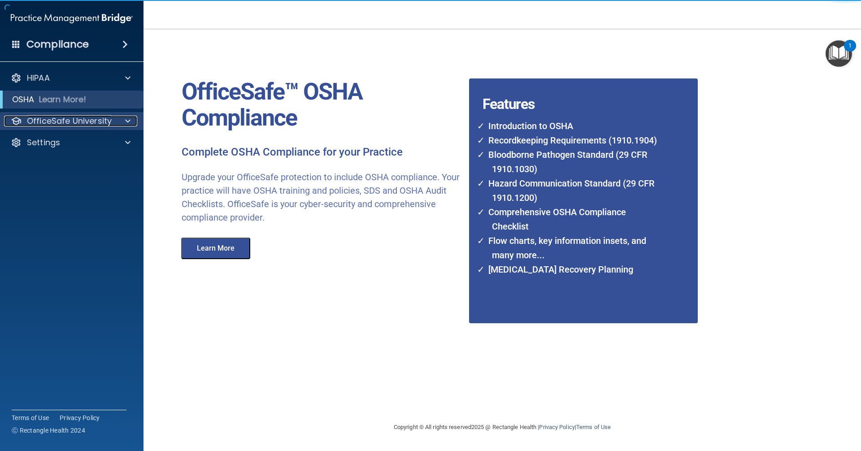
click at [73, 118] on p "OfficeSafe University" at bounding box center [69, 121] width 85 height 11
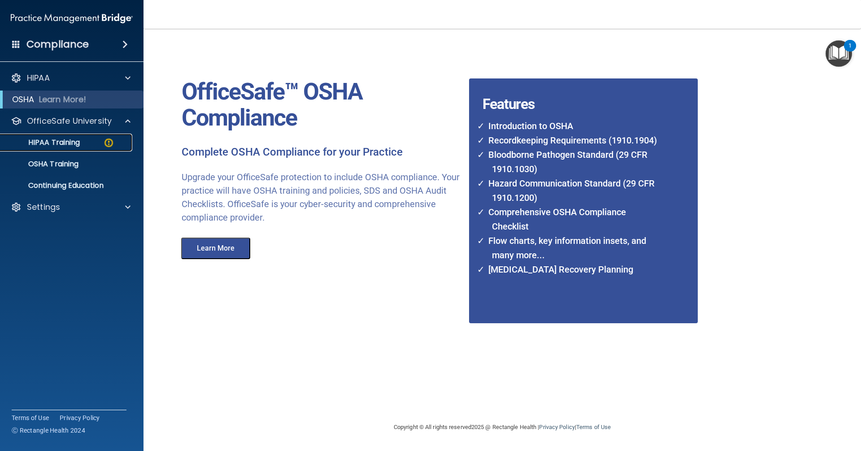
click at [62, 142] on p "HIPAA Training" at bounding box center [43, 142] width 74 height 9
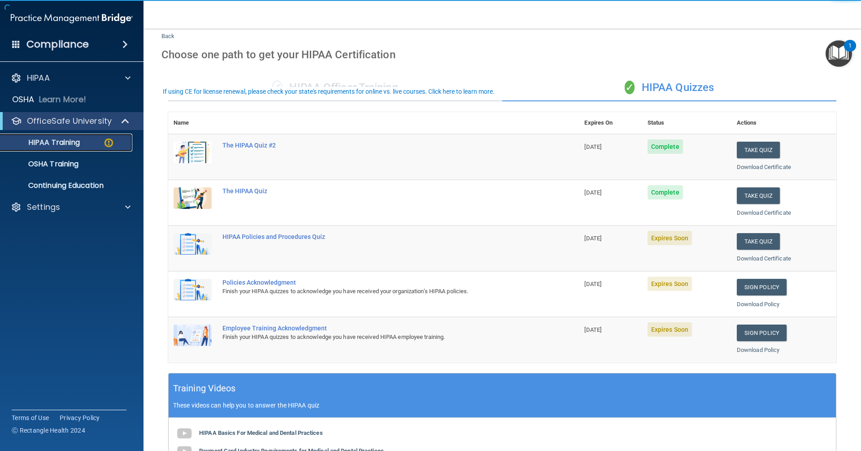
scroll to position [45, 0]
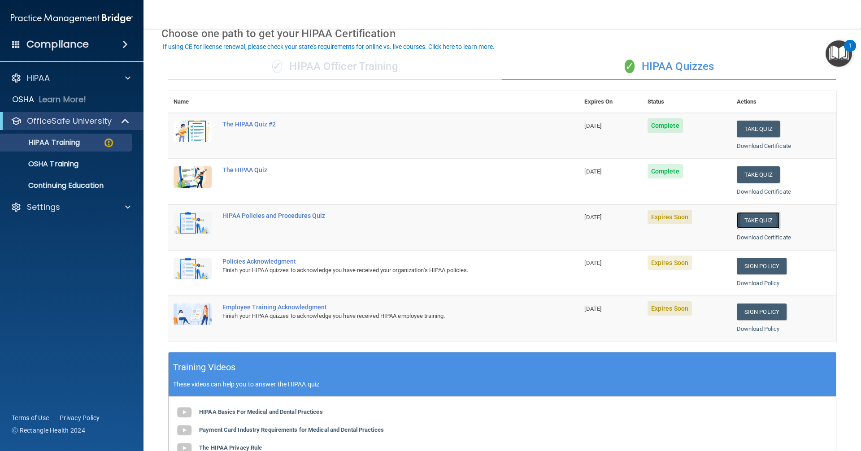
click at [755, 221] on button "Take Quiz" at bounding box center [758, 220] width 43 height 17
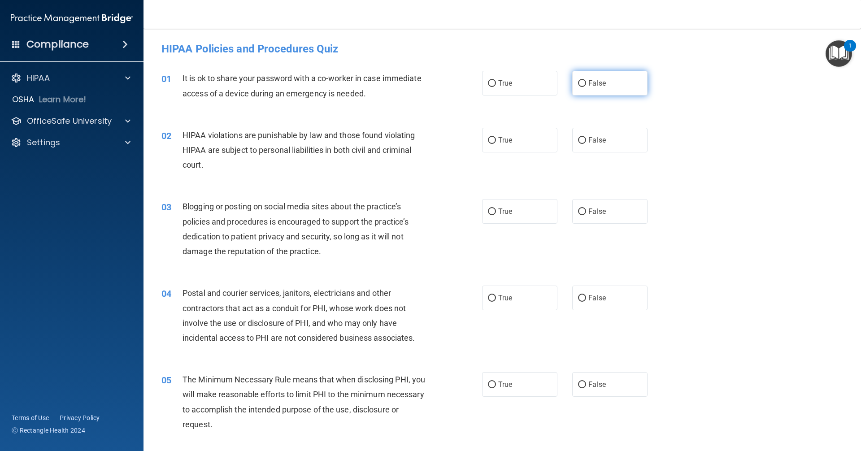
click at [572, 83] on label "False" at bounding box center [609, 83] width 75 height 25
click at [578, 83] on input "False" at bounding box center [582, 83] width 8 height 7
radio input "true"
click at [516, 137] on label "True" at bounding box center [519, 140] width 75 height 25
click at [496, 137] on input "True" at bounding box center [492, 140] width 8 height 7
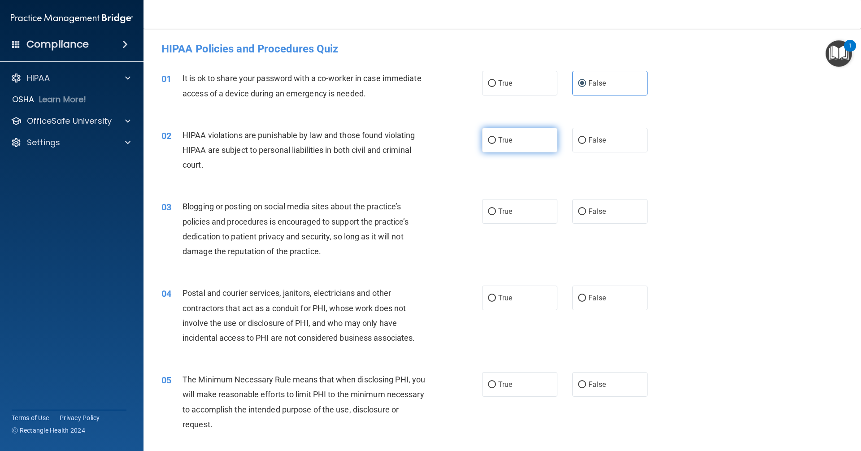
radio input "true"
click at [603, 216] on label "False" at bounding box center [609, 211] width 75 height 25
click at [586, 215] on input "False" at bounding box center [582, 211] width 8 height 7
radio input "true"
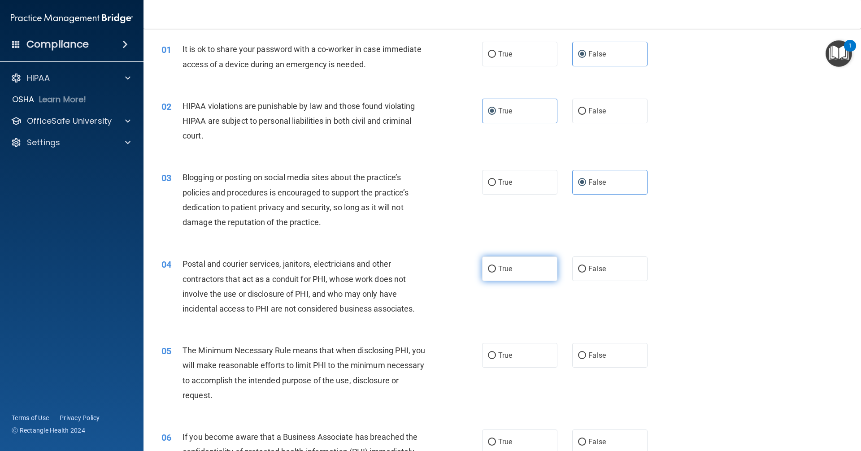
scroll to position [45, 0]
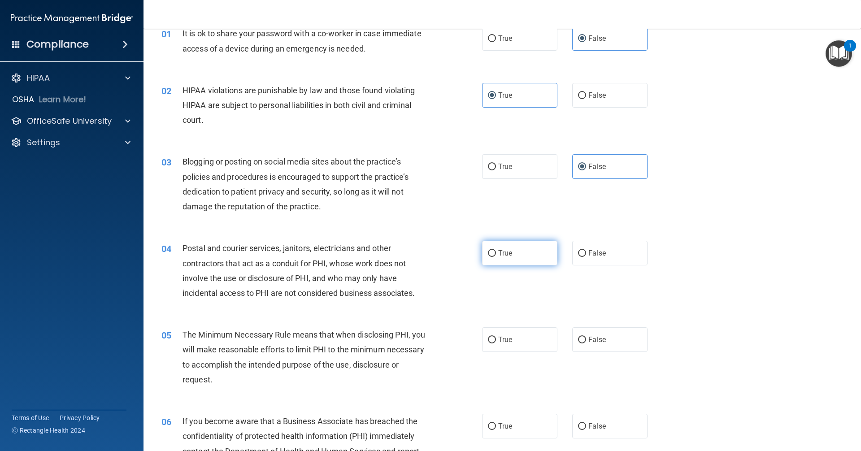
click at [496, 260] on label "True" at bounding box center [519, 253] width 75 height 25
click at [496, 257] on input "True" at bounding box center [492, 253] width 8 height 7
radio input "true"
click at [512, 335] on label "True" at bounding box center [519, 339] width 75 height 25
click at [496, 337] on input "True" at bounding box center [492, 340] width 8 height 7
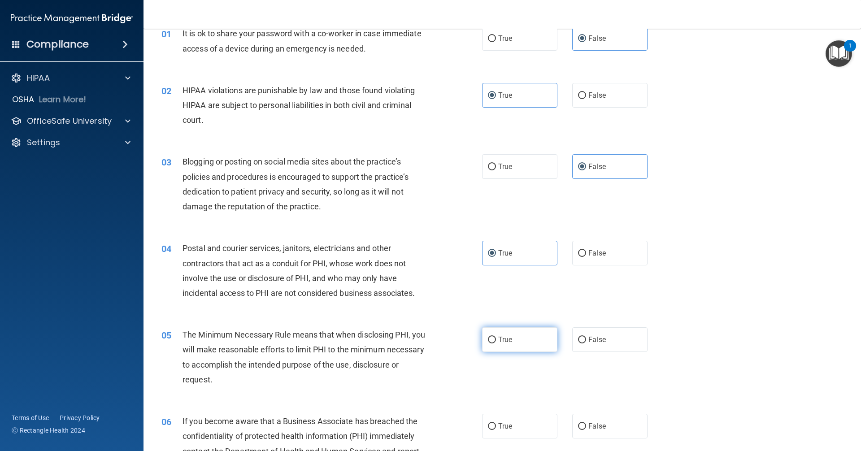
radio input "true"
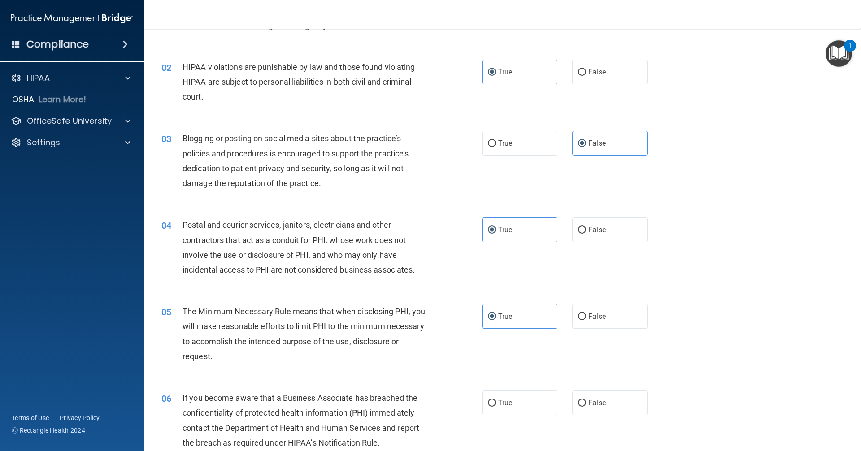
scroll to position [134, 0]
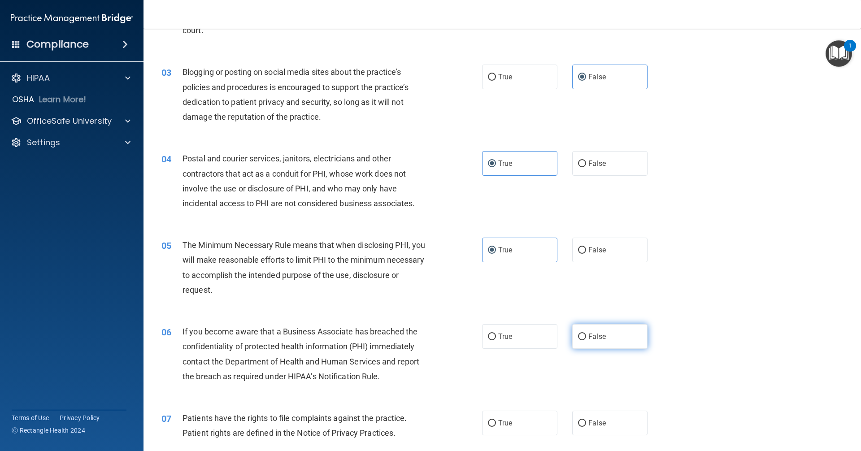
click at [585, 328] on label "False" at bounding box center [609, 336] width 75 height 25
click at [585, 334] on input "False" at bounding box center [582, 337] width 8 height 7
radio input "true"
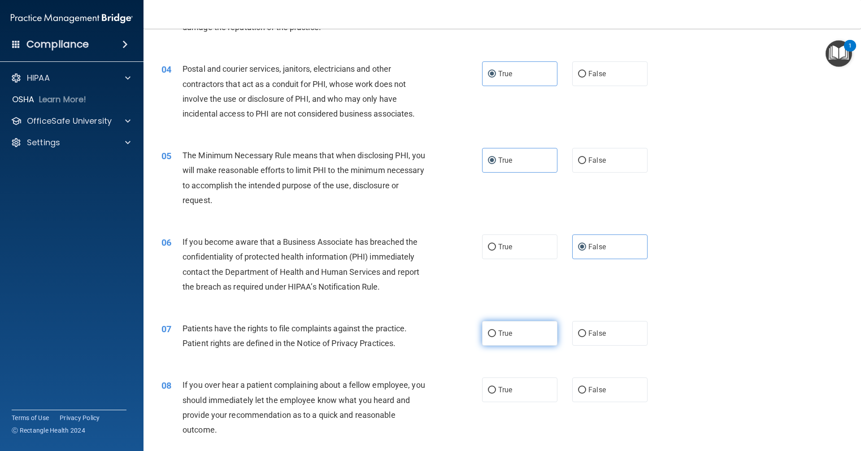
click at [504, 329] on span "True" at bounding box center [505, 333] width 14 height 9
click at [496, 330] on input "True" at bounding box center [492, 333] width 8 height 7
radio input "true"
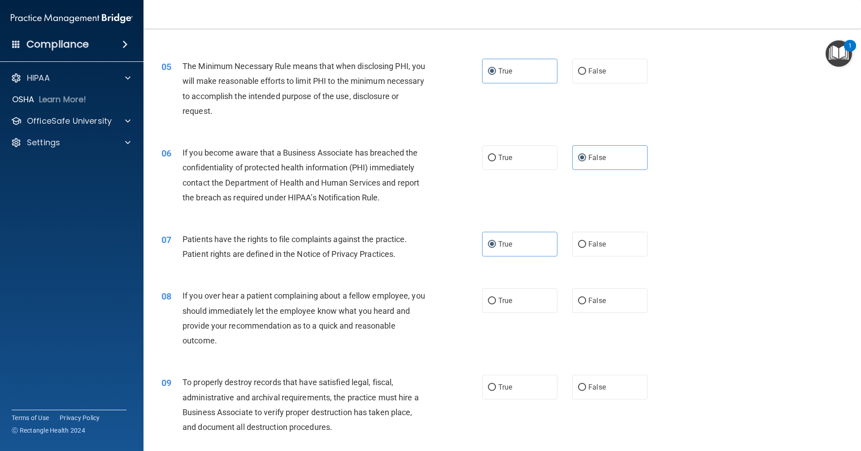
scroll to position [314, 0]
click at [588, 297] on span "False" at bounding box center [596, 300] width 17 height 9
click at [585, 297] on input "False" at bounding box center [582, 300] width 8 height 7
radio input "true"
click at [597, 377] on label "False" at bounding box center [609, 386] width 75 height 25
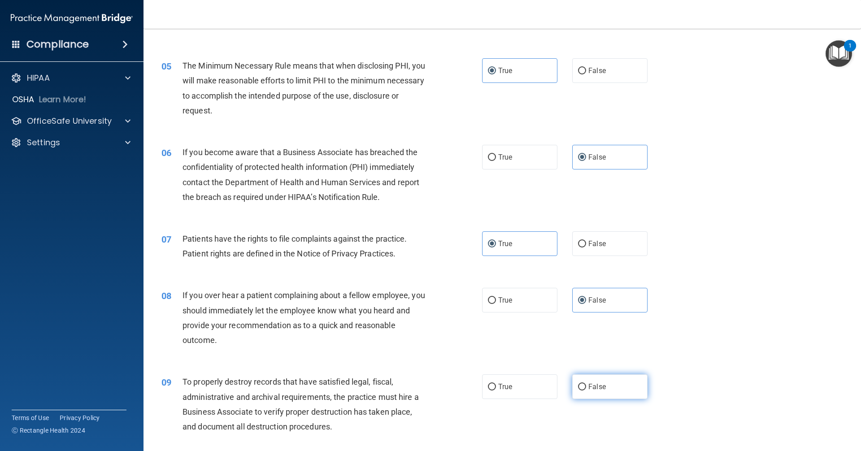
click at [586, 384] on input "False" at bounding box center [582, 387] width 8 height 7
radio input "true"
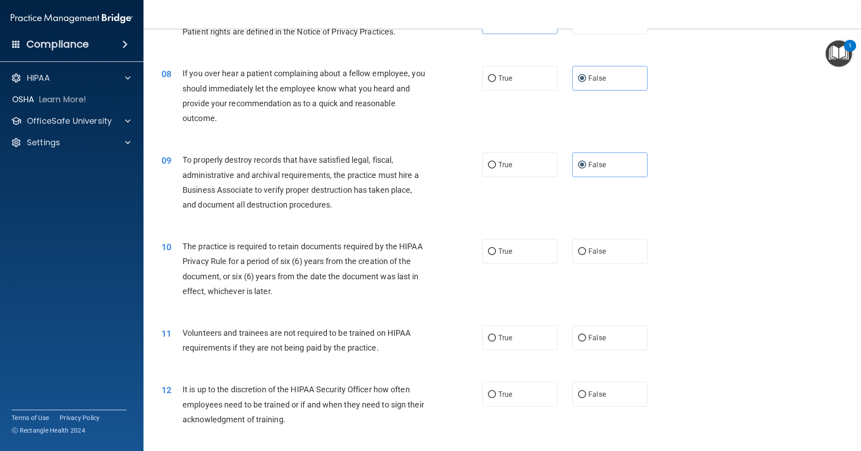
scroll to position [538, 0]
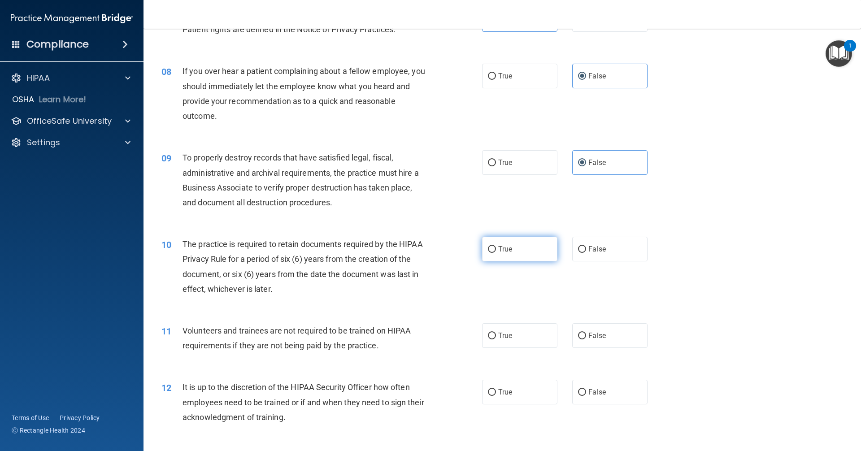
click at [498, 248] on span "True" at bounding box center [505, 249] width 14 height 9
click at [496, 248] on input "True" at bounding box center [492, 249] width 8 height 7
radio input "true"
click at [582, 328] on label "False" at bounding box center [609, 335] width 75 height 25
click at [582, 333] on input "False" at bounding box center [582, 336] width 8 height 7
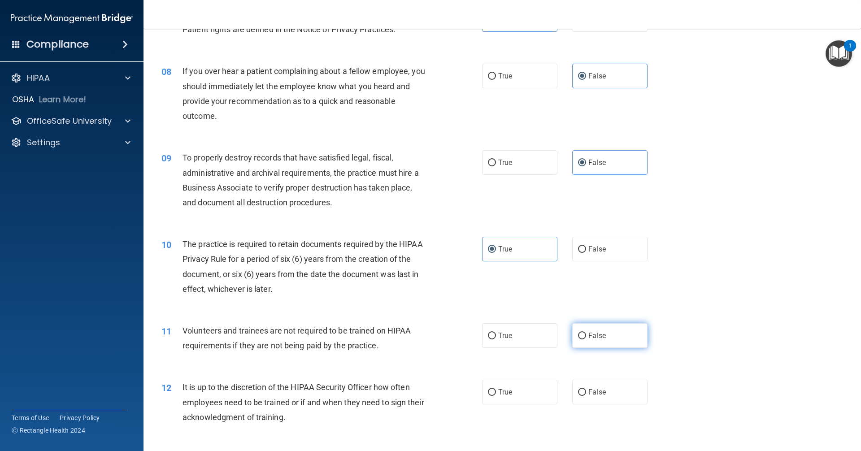
radio input "true"
click at [589, 387] on label "False" at bounding box center [609, 392] width 75 height 25
click at [586, 389] on input "False" at bounding box center [582, 392] width 8 height 7
radio input "true"
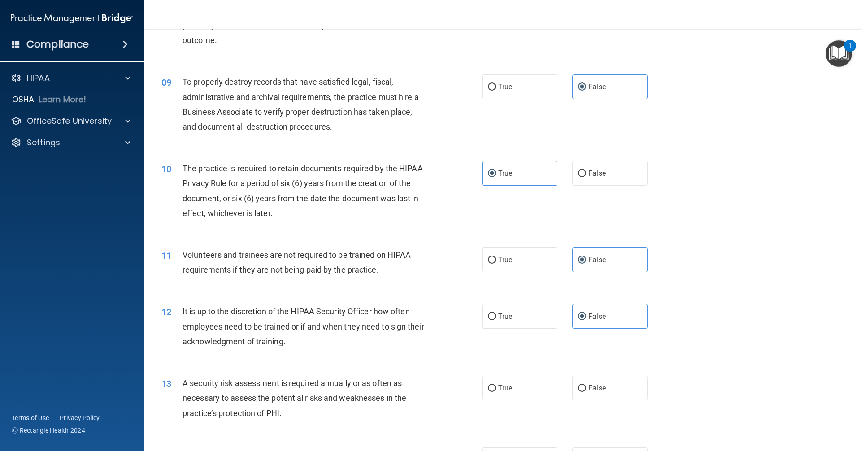
scroll to position [628, 0]
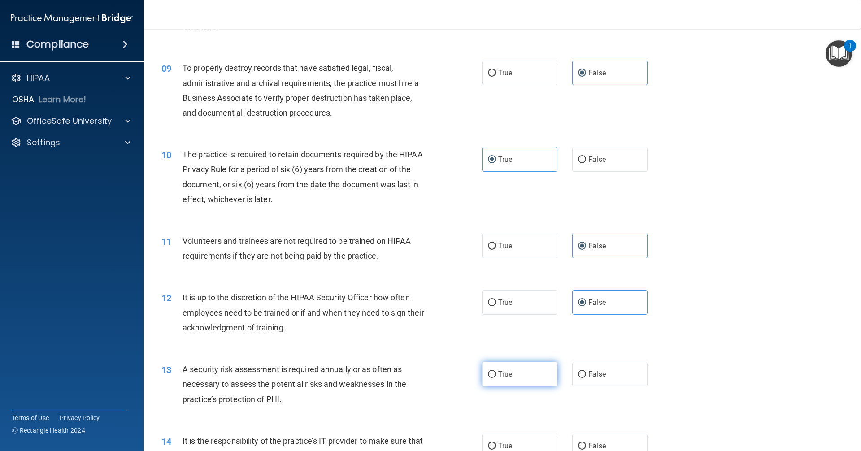
click at [495, 379] on label "True" at bounding box center [519, 374] width 75 height 25
click at [495, 378] on input "True" at bounding box center [492, 374] width 8 height 7
radio input "true"
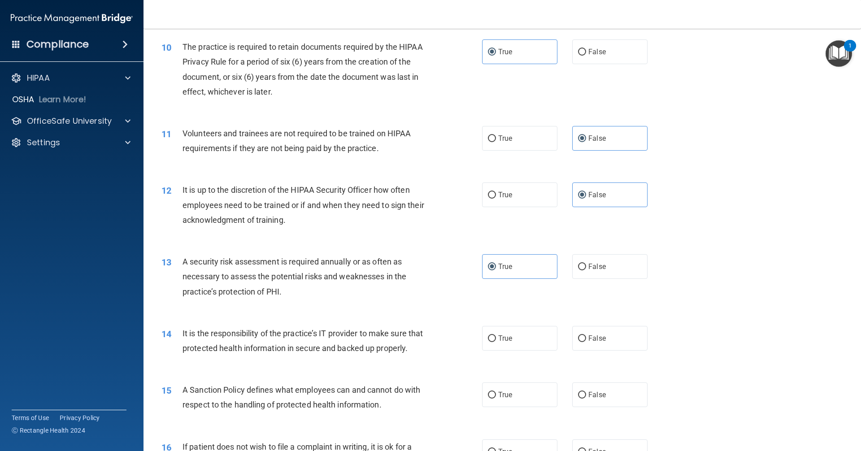
scroll to position [762, 0]
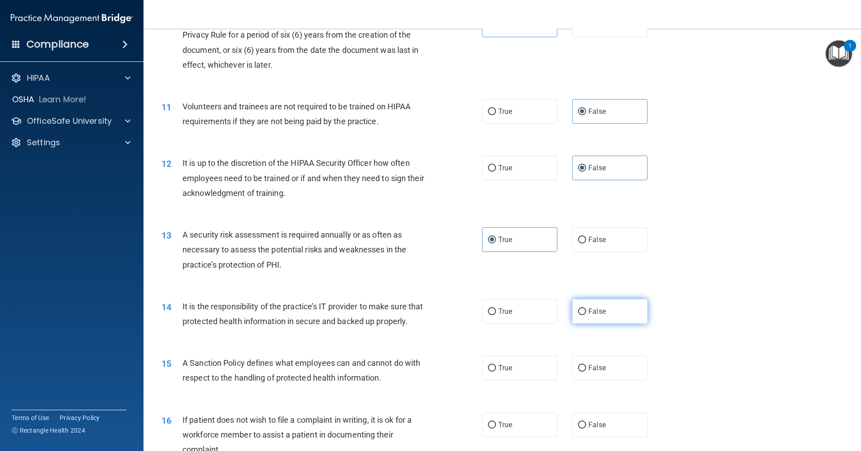
click at [618, 318] on label "False" at bounding box center [609, 311] width 75 height 25
click at [586, 315] on input "False" at bounding box center [582, 311] width 8 height 7
radio input "true"
click at [609, 376] on label "False" at bounding box center [609, 367] width 75 height 25
click at [586, 372] on input "False" at bounding box center [582, 368] width 8 height 7
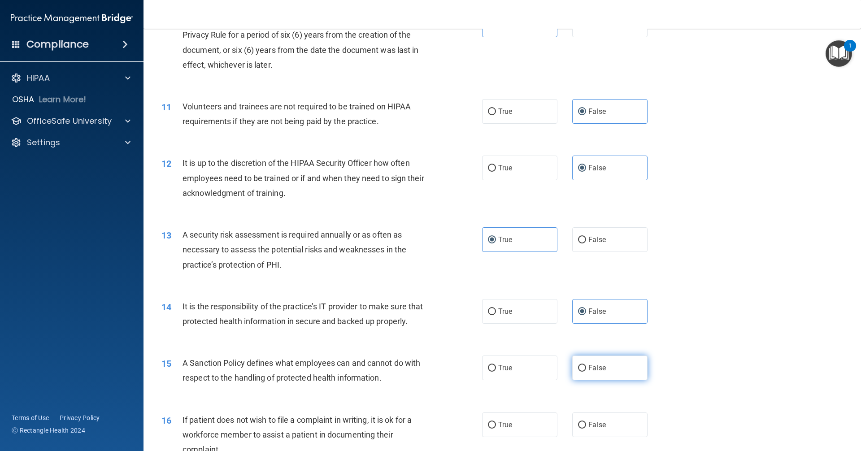
radio input "true"
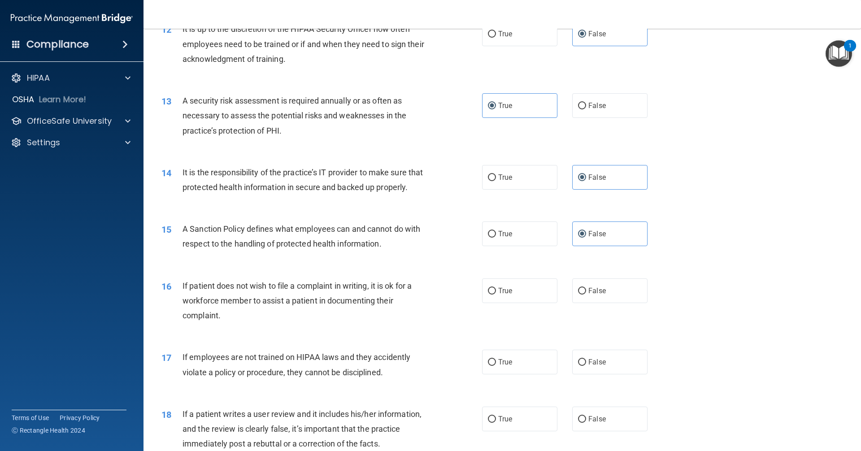
scroll to position [897, 0]
click at [497, 294] on label "True" at bounding box center [519, 290] width 75 height 25
click at [496, 294] on input "True" at bounding box center [492, 290] width 8 height 7
radio input "true"
click at [578, 372] on label "False" at bounding box center [609, 361] width 75 height 25
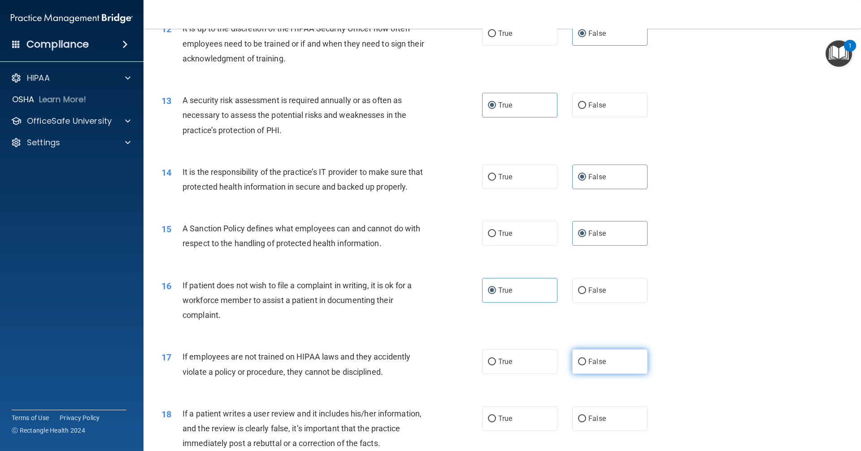
click at [578, 365] on input "False" at bounding box center [582, 362] width 8 height 7
radio input "true"
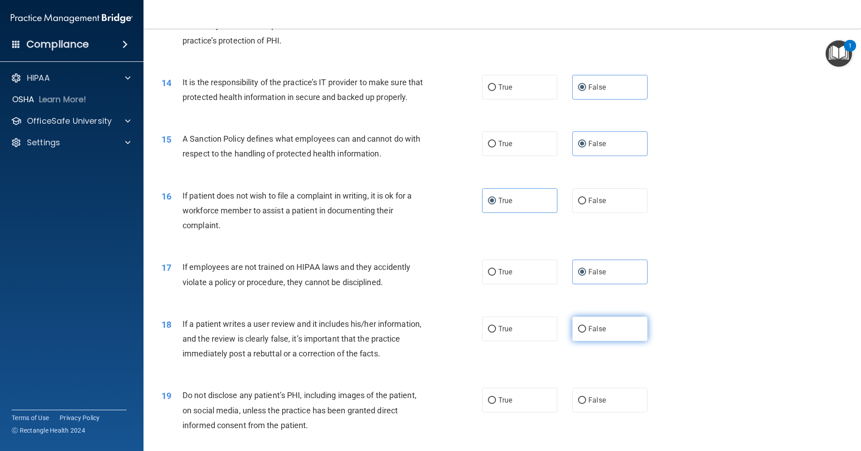
click at [595, 341] on label "False" at bounding box center [609, 328] width 75 height 25
click at [586, 333] on input "False" at bounding box center [582, 329] width 8 height 7
radio input "true"
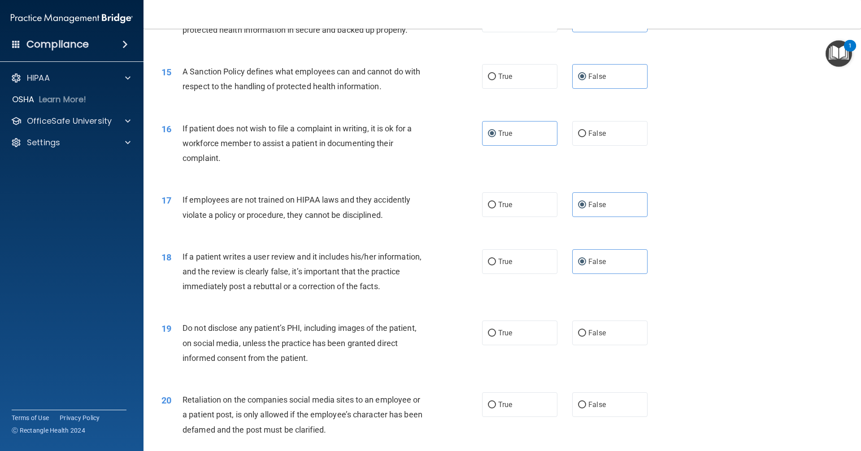
scroll to position [1076, 0]
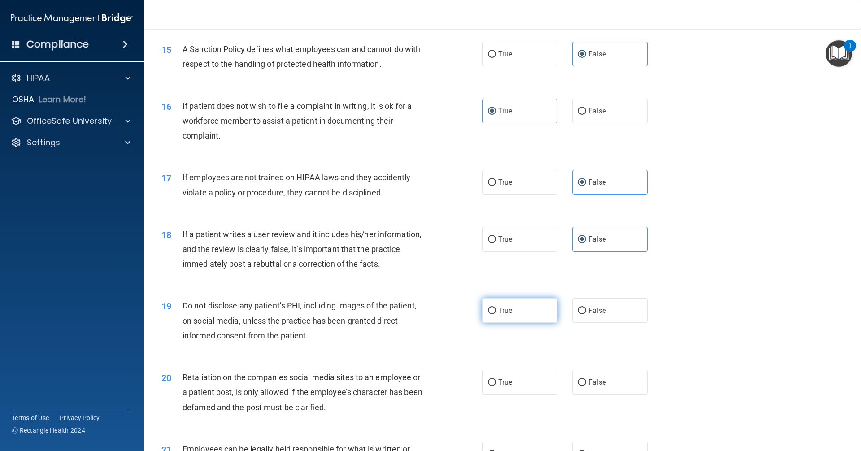
click at [512, 323] on label "True" at bounding box center [519, 310] width 75 height 25
click at [496, 314] on input "True" at bounding box center [492, 311] width 8 height 7
radio input "true"
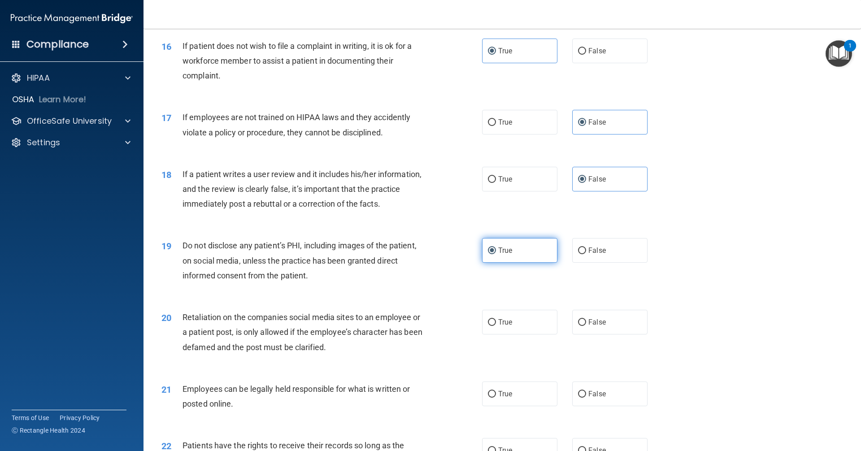
scroll to position [1166, 0]
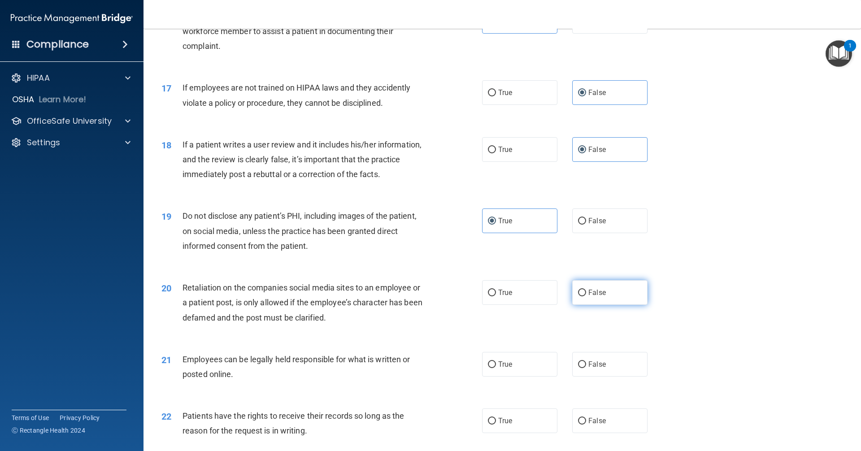
click at [591, 297] on span "False" at bounding box center [596, 292] width 17 height 9
click at [586, 296] on input "False" at bounding box center [582, 293] width 8 height 7
radio input "true"
click at [511, 377] on label "True" at bounding box center [519, 364] width 75 height 25
click at [496, 368] on input "True" at bounding box center [492, 364] width 8 height 7
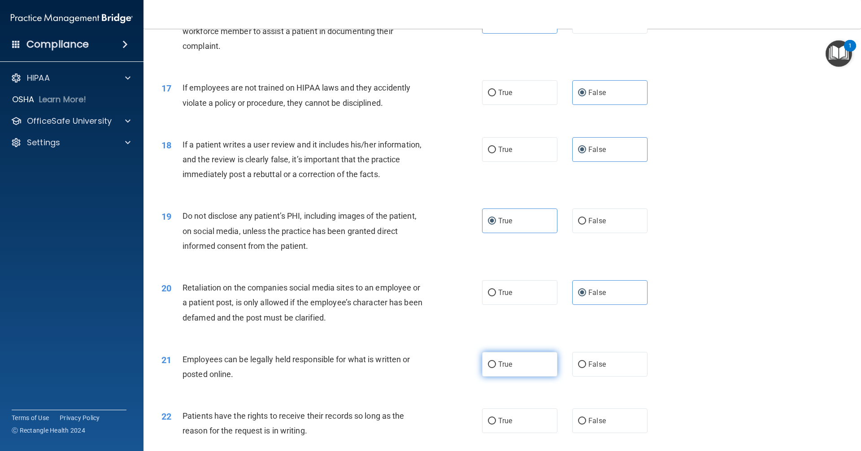
radio input "true"
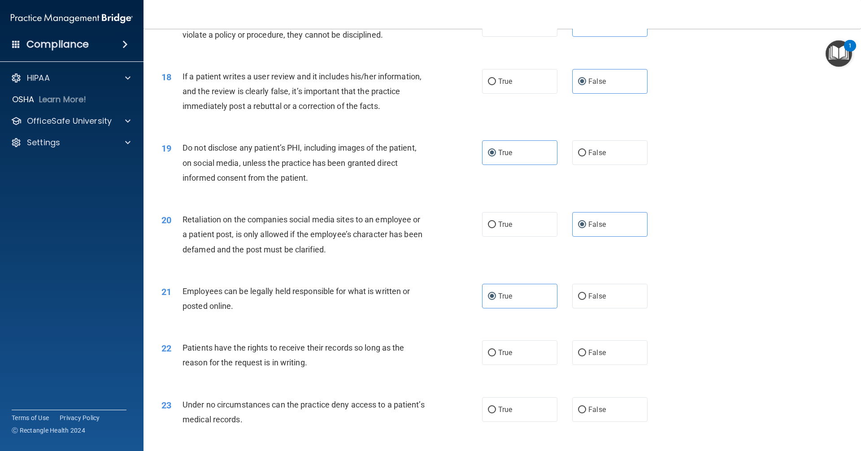
scroll to position [1255, 0]
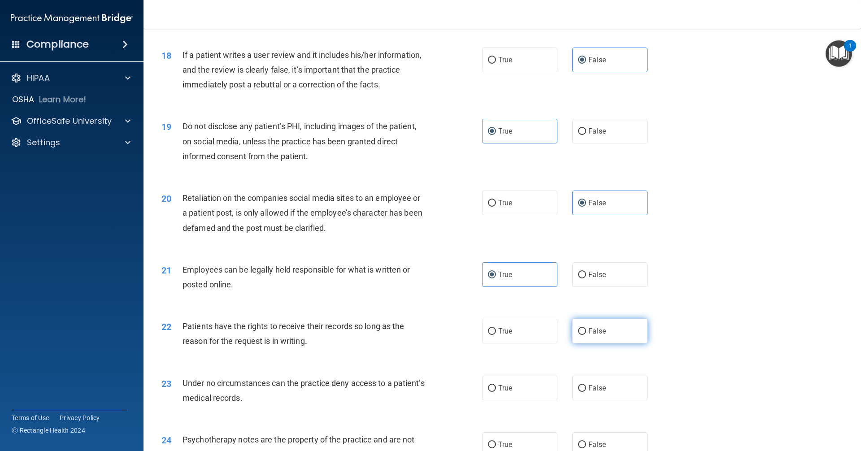
click at [578, 343] on label "False" at bounding box center [609, 331] width 75 height 25
click at [578, 335] on input "False" at bounding box center [582, 331] width 8 height 7
radio input "true"
click at [589, 398] on label "False" at bounding box center [609, 388] width 75 height 25
click at [586, 392] on input "False" at bounding box center [582, 388] width 8 height 7
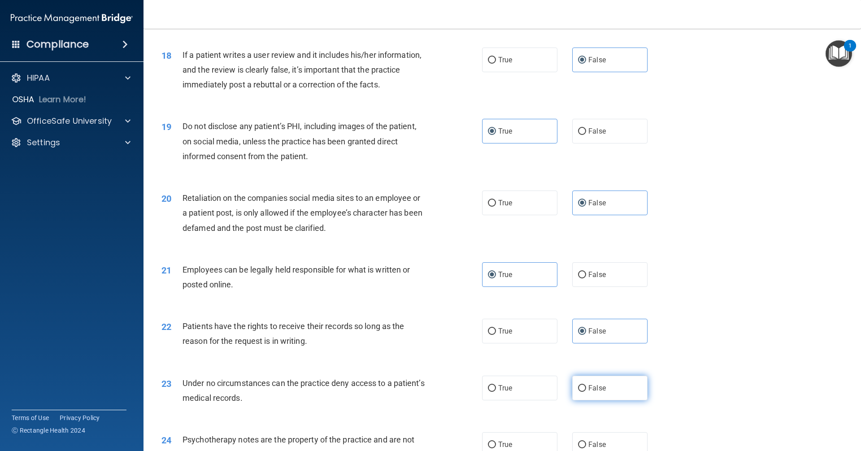
radio input "true"
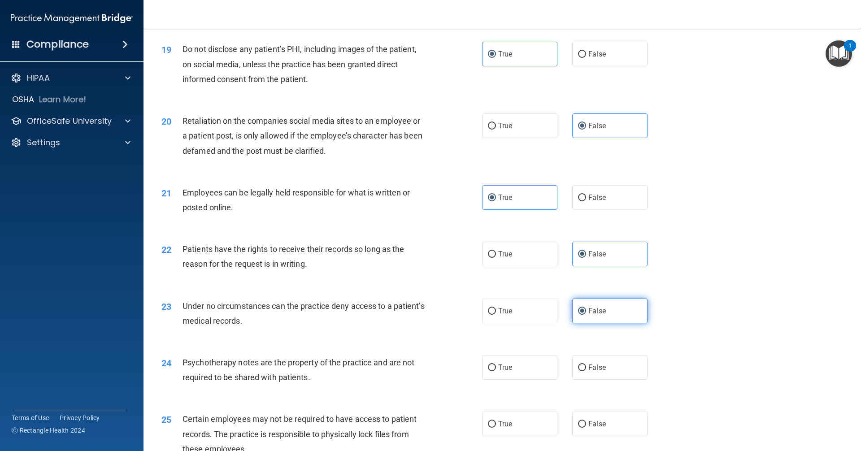
scroll to position [1345, 0]
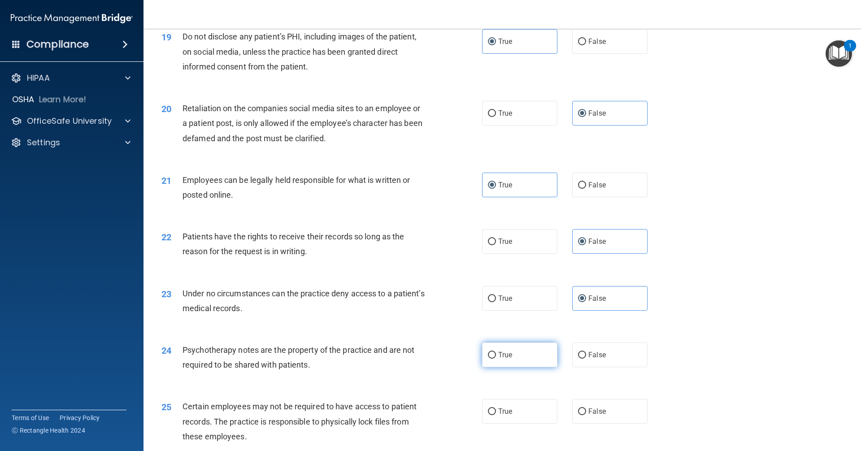
click at [511, 367] on label "True" at bounding box center [519, 354] width 75 height 25
click at [496, 359] on input "True" at bounding box center [492, 355] width 8 height 7
radio input "true"
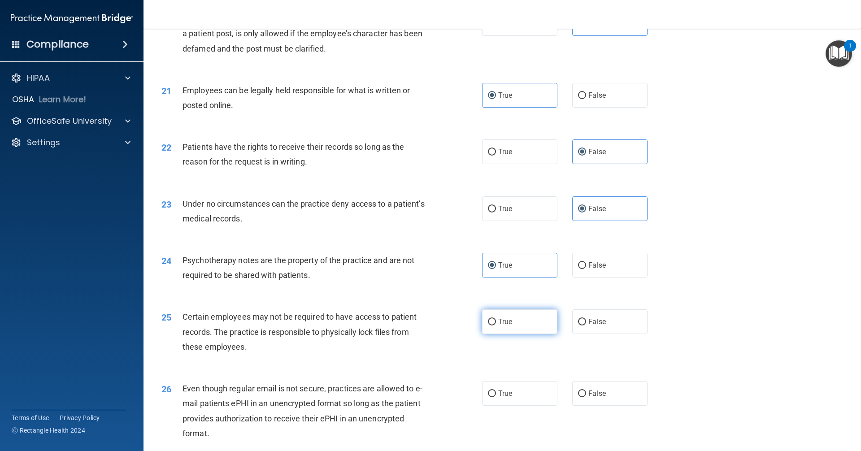
click at [513, 334] on label "True" at bounding box center [519, 321] width 75 height 25
click at [496, 325] on input "True" at bounding box center [492, 322] width 8 height 7
radio input "true"
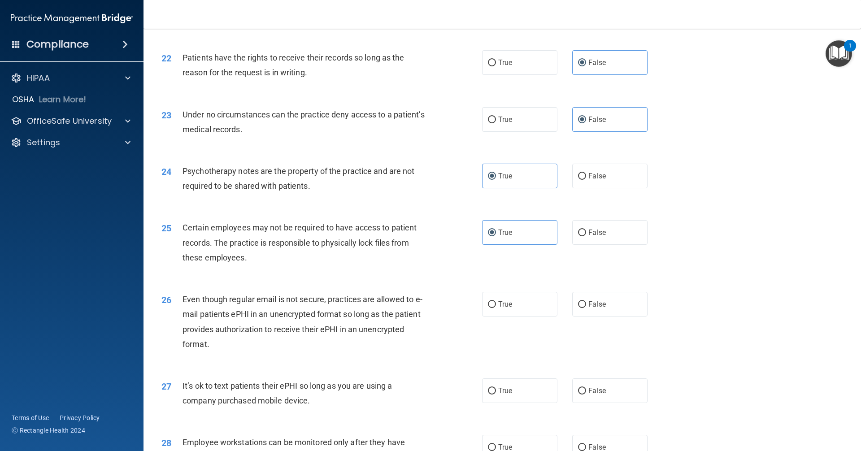
scroll to position [1524, 0]
click at [580, 316] on label "False" at bounding box center [609, 303] width 75 height 25
click at [580, 308] on input "False" at bounding box center [582, 304] width 8 height 7
radio input "true"
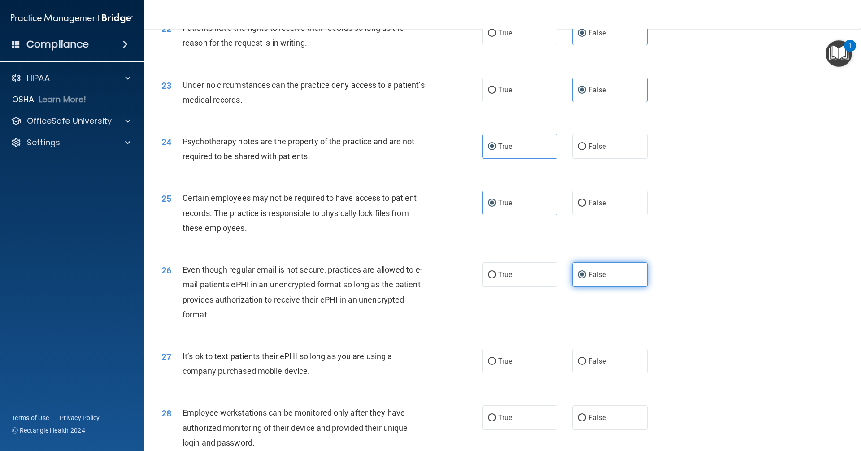
scroll to position [1569, 0]
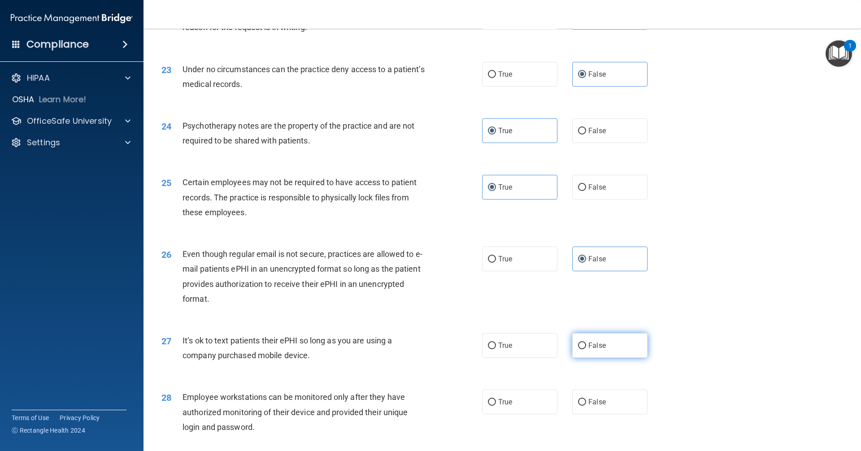
click at [587, 358] on label "False" at bounding box center [609, 345] width 75 height 25
click at [586, 349] on input "False" at bounding box center [582, 345] width 8 height 7
radio input "true"
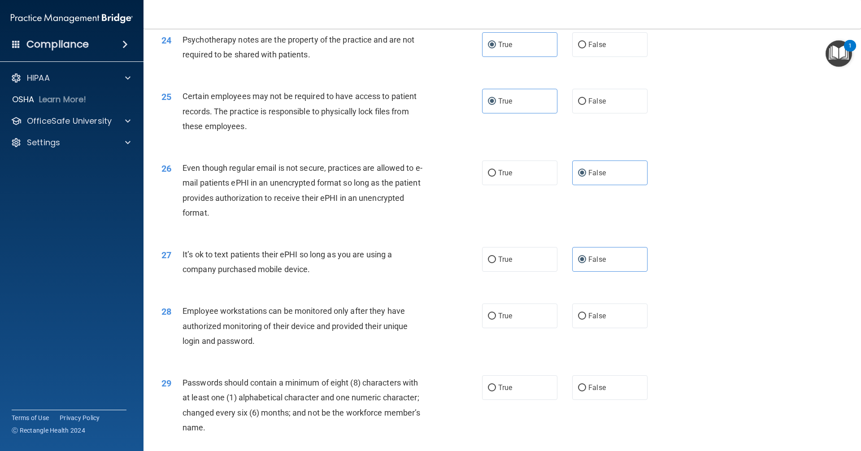
scroll to position [1659, 0]
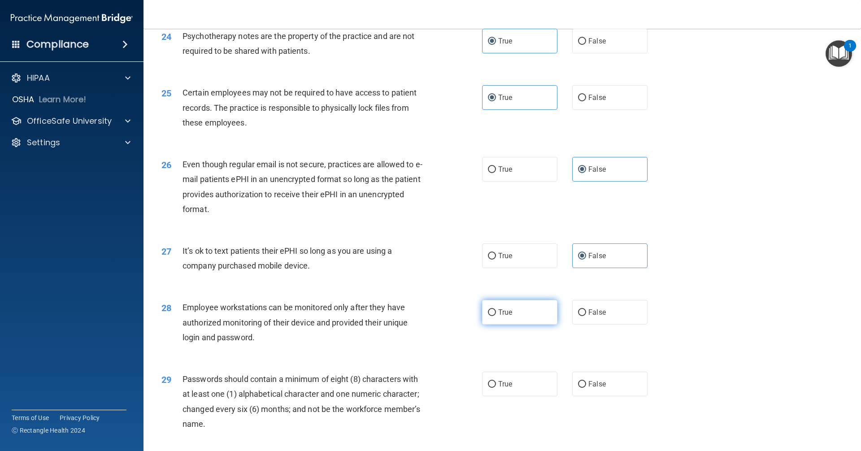
click at [517, 325] on label "True" at bounding box center [519, 312] width 75 height 25
click at [496, 316] on input "True" at bounding box center [492, 312] width 8 height 7
radio input "true"
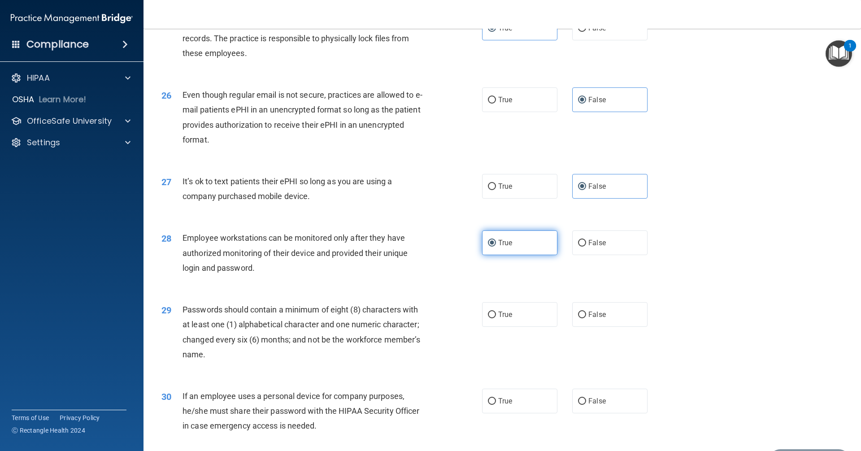
scroll to position [1748, 0]
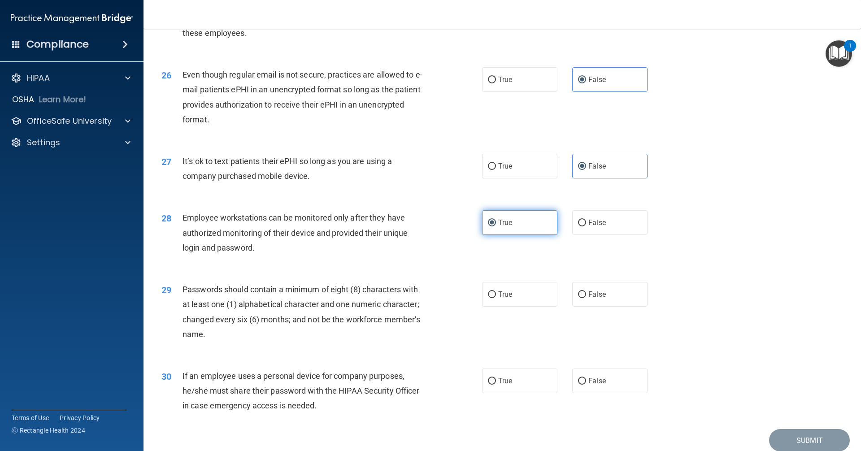
click at [519, 235] on label "True" at bounding box center [519, 222] width 75 height 25
click at [496, 226] on input "True" at bounding box center [492, 223] width 8 height 7
click at [584, 198] on div "27 It’s ok to text patients their ePHI so long as you are using a company purch…" at bounding box center [502, 171] width 695 height 56
click at [507, 89] on label "True" at bounding box center [519, 79] width 75 height 25
click at [496, 83] on input "True" at bounding box center [492, 80] width 8 height 7
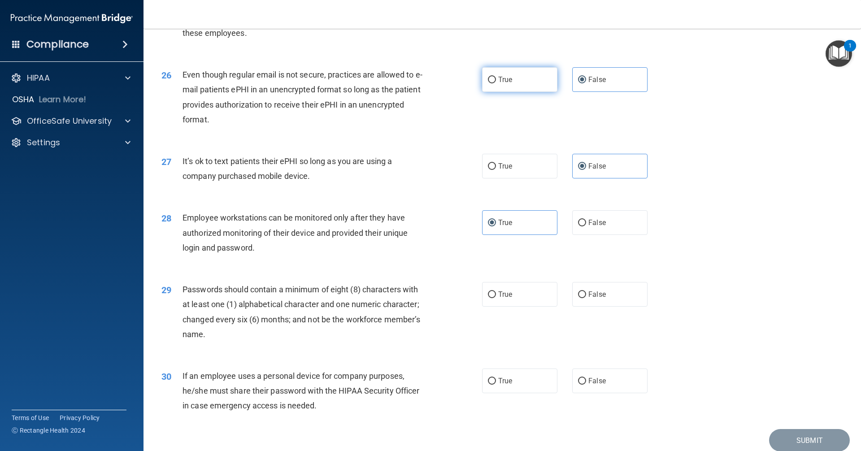
radio input "true"
radio input "false"
click at [585, 235] on label "False" at bounding box center [609, 222] width 75 height 25
click at [585, 226] on input "False" at bounding box center [582, 223] width 8 height 7
radio input "true"
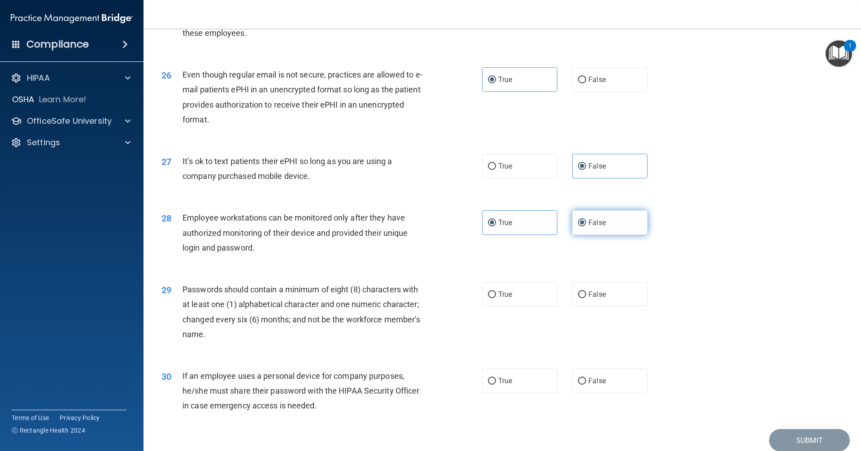
radio input "false"
click at [505, 299] on span "True" at bounding box center [505, 294] width 14 height 9
click at [496, 298] on input "True" at bounding box center [492, 294] width 8 height 7
radio input "true"
click at [586, 389] on label "False" at bounding box center [609, 380] width 75 height 25
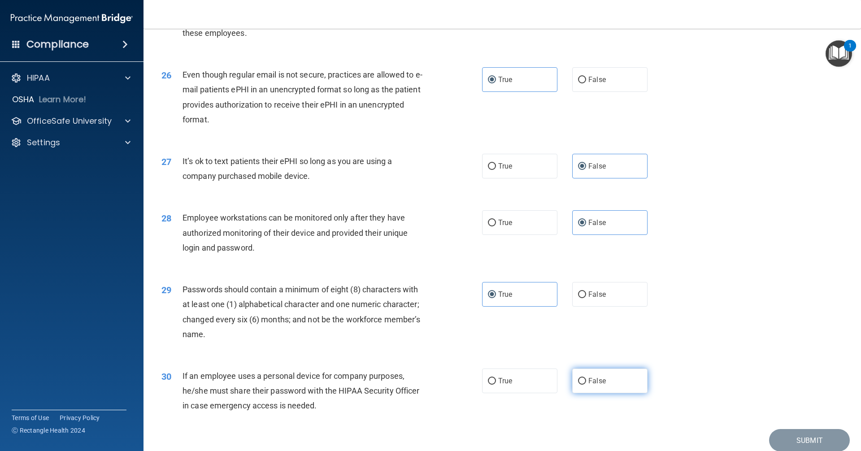
click at [586, 385] on input "False" at bounding box center [582, 381] width 8 height 7
radio input "true"
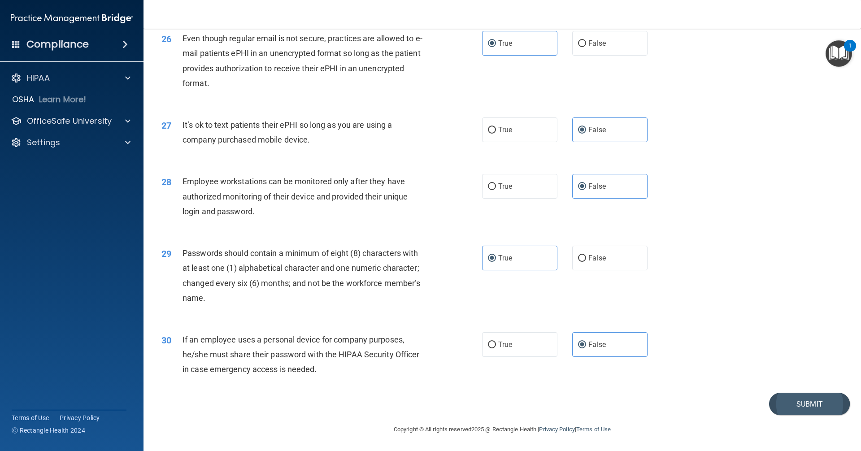
scroll to position [1799, 0]
click at [782, 403] on button "Submit" at bounding box center [809, 404] width 81 height 23
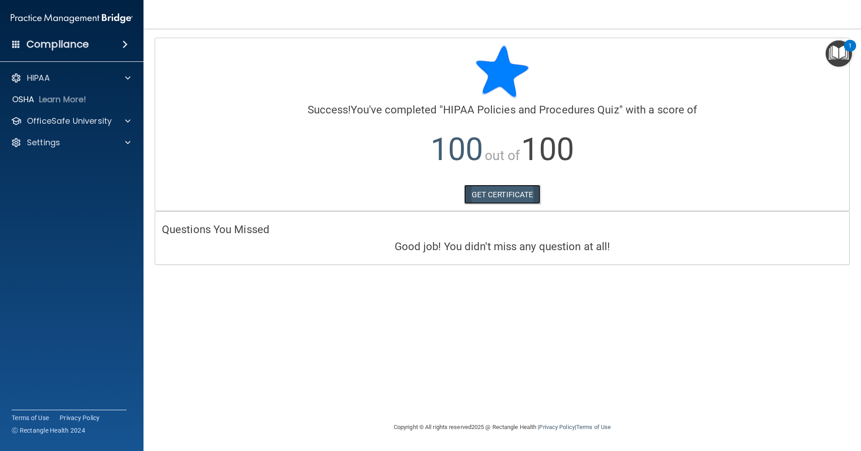
click at [508, 194] on link "GET CERTIFICATE" at bounding box center [502, 195] width 77 height 20
click at [43, 118] on p "OfficeSafe University" at bounding box center [69, 121] width 85 height 11
click at [59, 139] on p "HIPAA Training" at bounding box center [43, 142] width 74 height 9
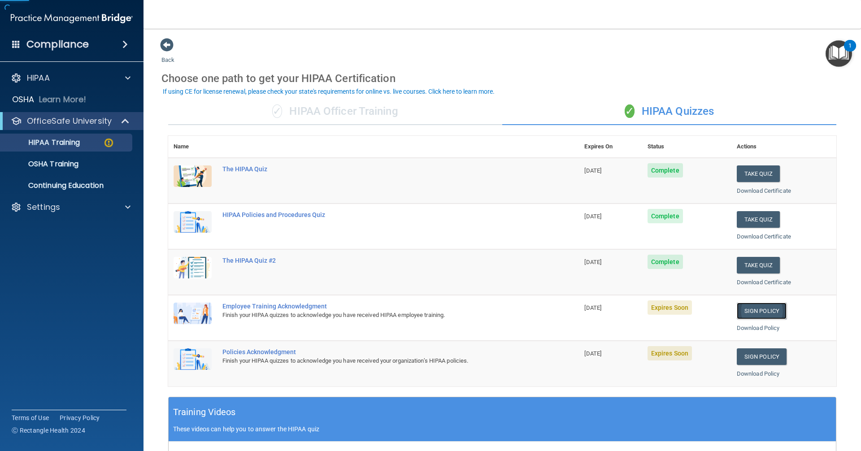
click at [746, 303] on link "Sign Policy" at bounding box center [762, 311] width 50 height 17
click at [756, 353] on link "Sign Policy" at bounding box center [762, 356] width 50 height 17
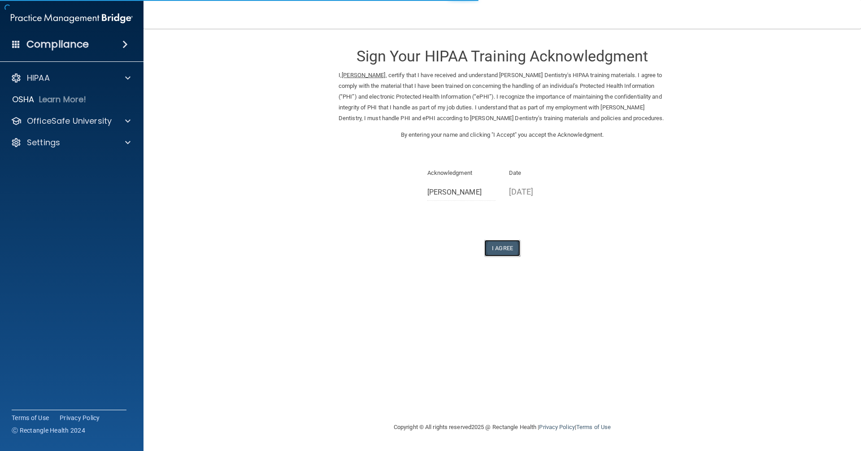
click at [512, 247] on button "I Agree" at bounding box center [502, 248] width 36 height 17
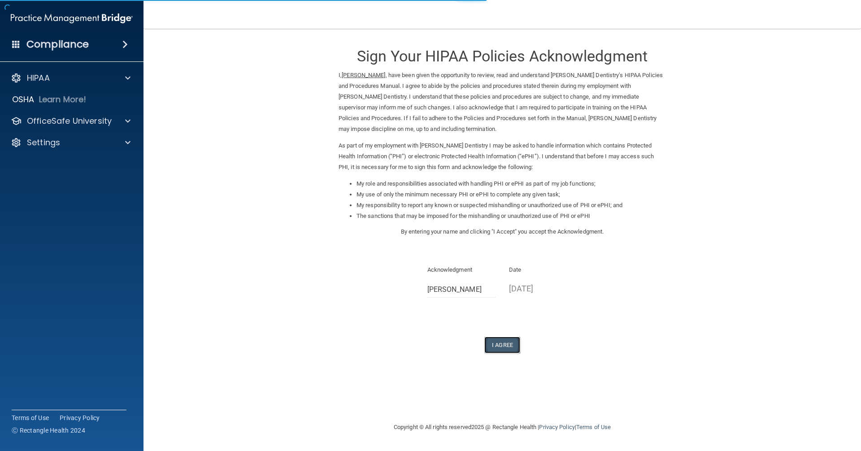
click at [506, 342] on button "I Agree" at bounding box center [502, 345] width 36 height 17
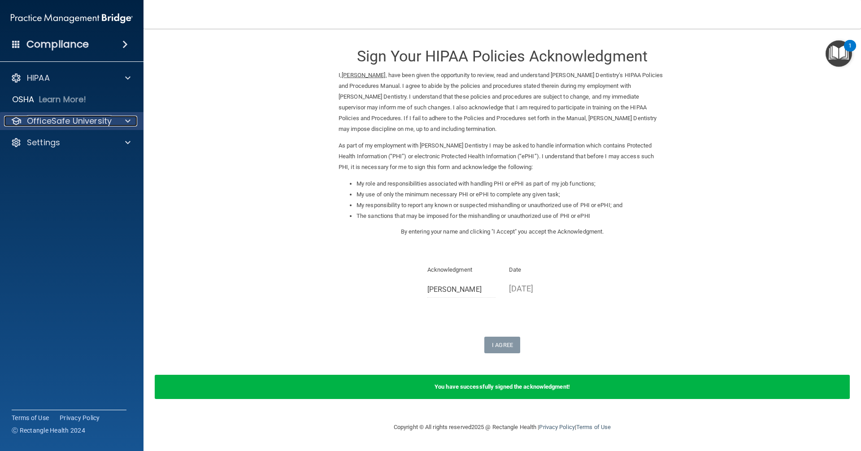
click at [74, 123] on p "OfficeSafe University" at bounding box center [69, 121] width 85 height 11
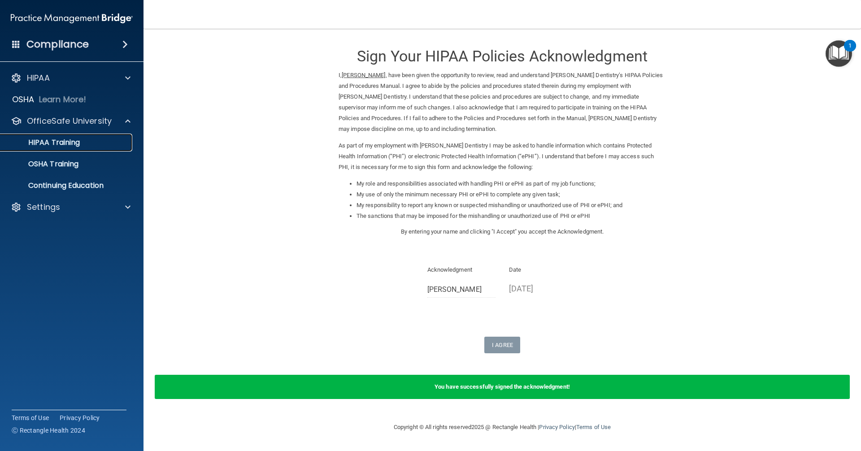
click at [62, 145] on p "HIPAA Training" at bounding box center [43, 142] width 74 height 9
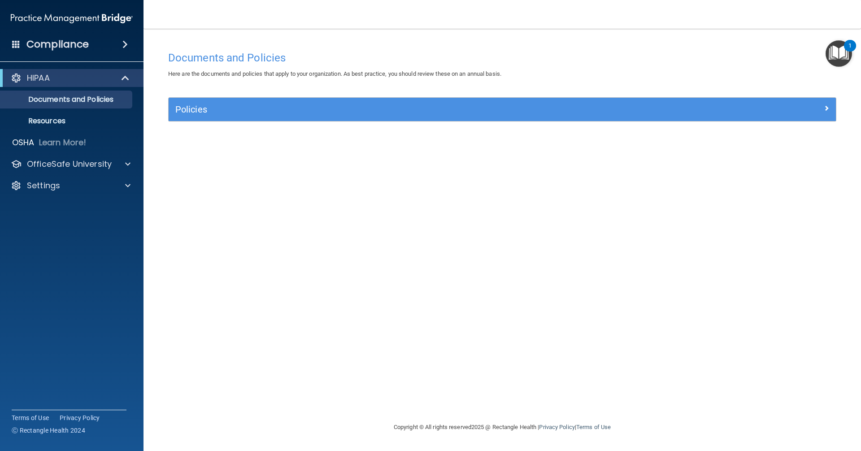
click at [48, 37] on div "Compliance" at bounding box center [71, 45] width 143 height 20
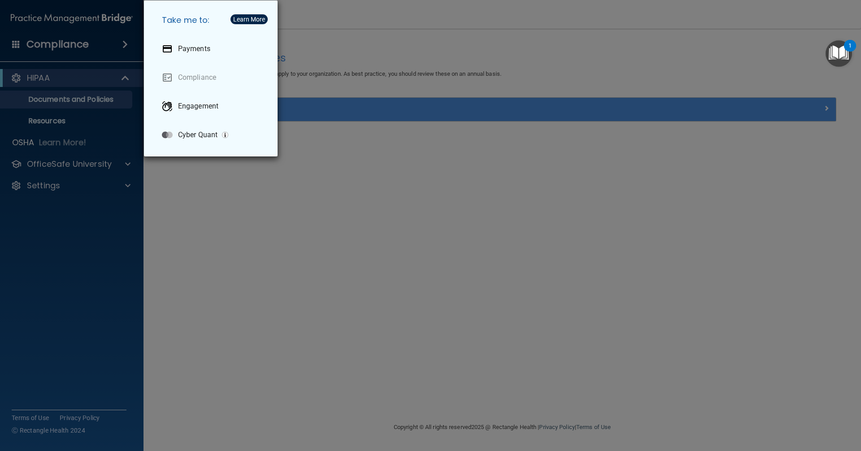
click at [58, 25] on div "Take me to: Payments Compliance Engagement Cyber Quant" at bounding box center [430, 225] width 861 height 451
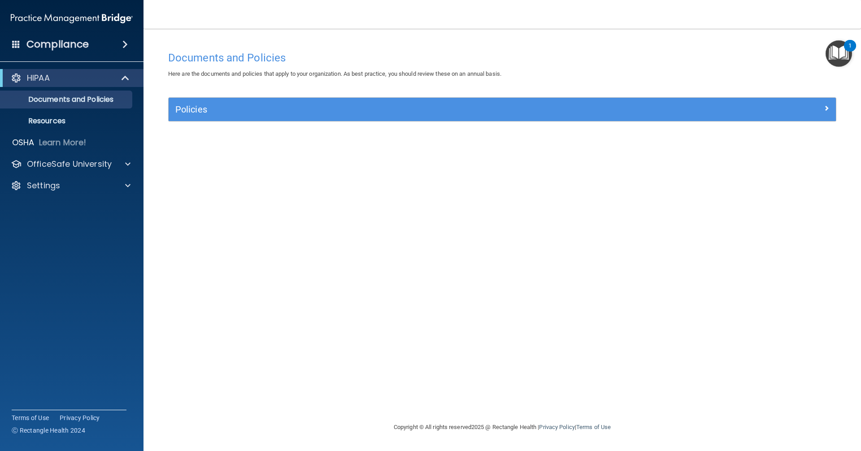
click at [744, 108] on div "Documents and Policies Here are the documents and policies that apply to your o…" at bounding box center [501, 234] width 681 height 375
click at [846, 49] on div "1" at bounding box center [850, 46] width 12 height 12
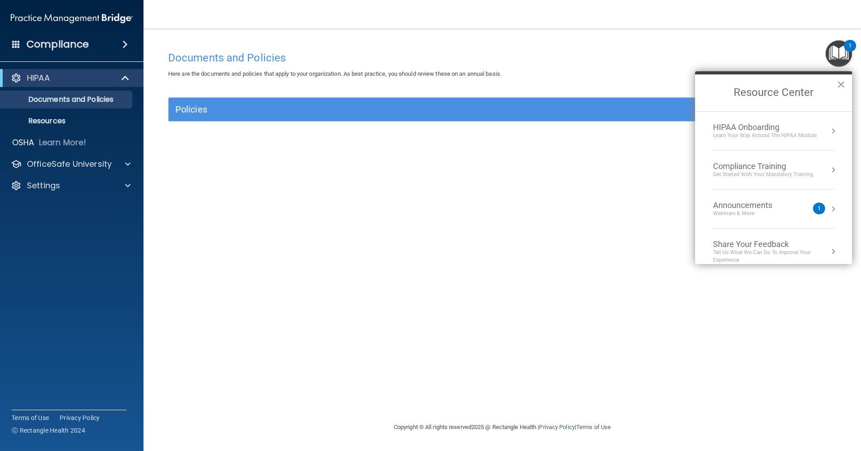
click at [279, 266] on div "Documents and Policies Here are the documents and policies that apply to your o…" at bounding box center [501, 234] width 681 height 375
click at [141, 297] on accordion "HIPAA Documents and Policies Report an Incident Business Associates Emergency P…" at bounding box center [72, 199] width 144 height 269
click at [124, 182] on div at bounding box center [126, 185] width 22 height 11
click at [46, 230] on p "Sign Out" at bounding box center [67, 228] width 122 height 9
